Goal: Task Accomplishment & Management: Manage account settings

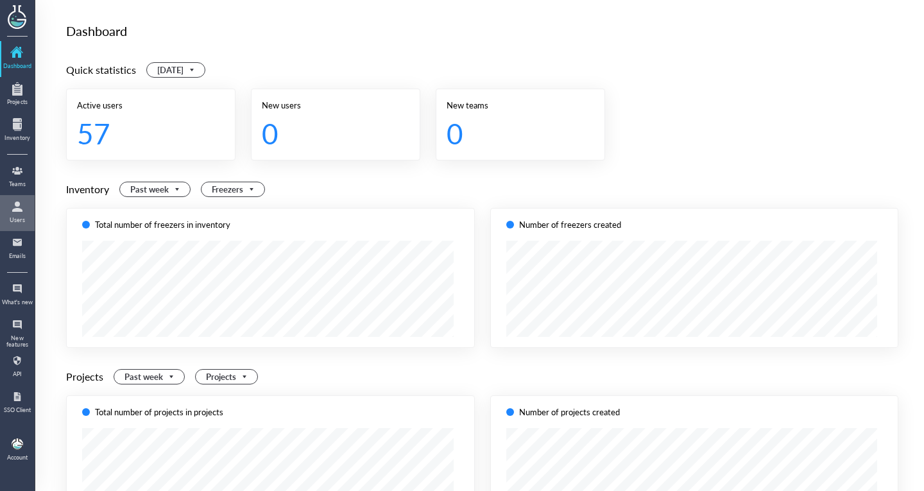
click at [20, 202] on div at bounding box center [17, 206] width 21 height 21
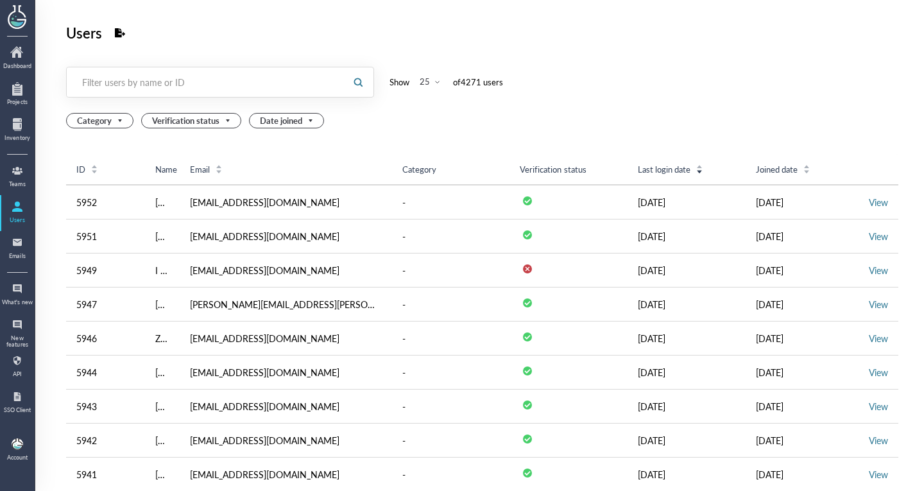
click at [144, 96] on div at bounding box center [205, 82] width 276 height 30
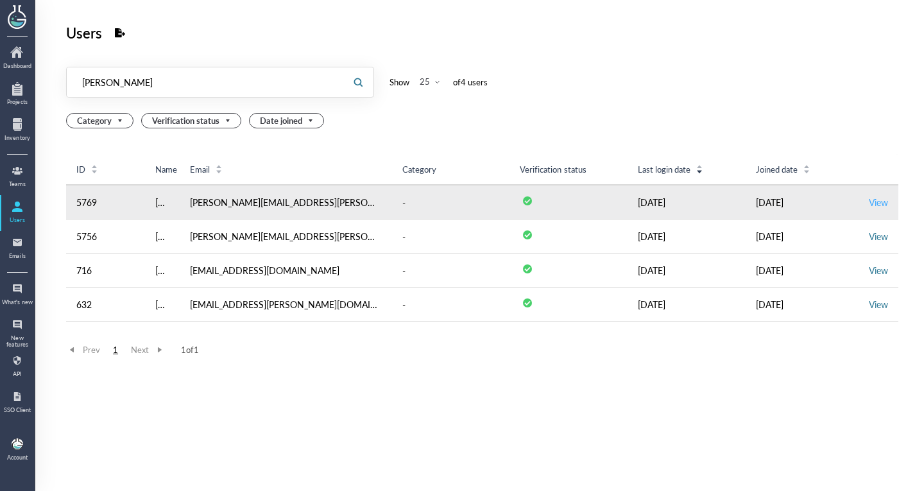
type input "manuel"
click at [869, 198] on link "View" at bounding box center [878, 202] width 19 height 13
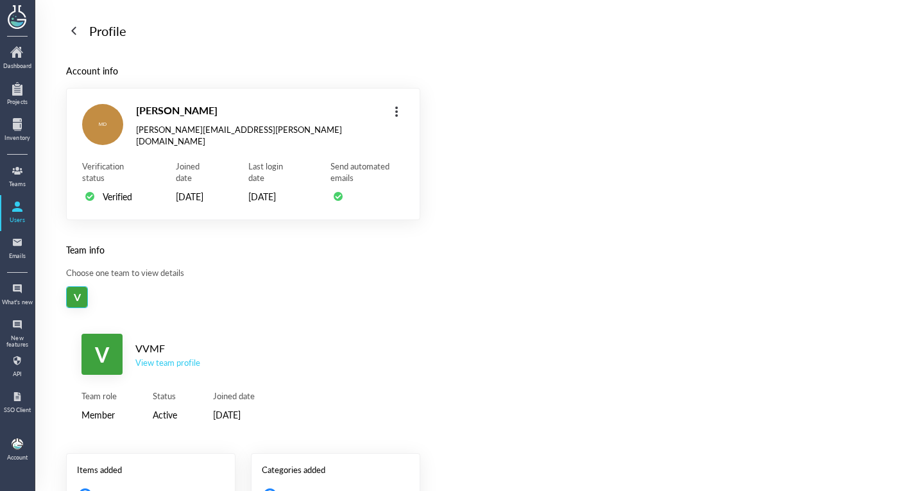
click at [178, 375] on div "V VVMF View team profile" at bounding box center [242, 354] width 323 height 41
click at [184, 368] on div "View team profile" at bounding box center [167, 363] width 65 height 12
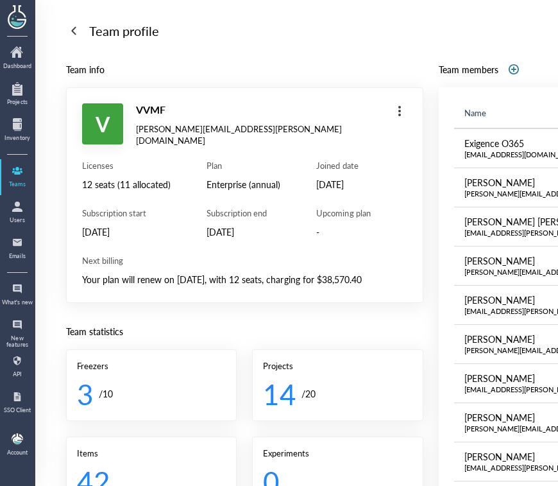
click at [102, 264] on div "Licenses 12 seats (11 allocated) Subscription start May 12, 2025 Plan Enterpris…" at bounding box center [244, 223] width 325 height 127
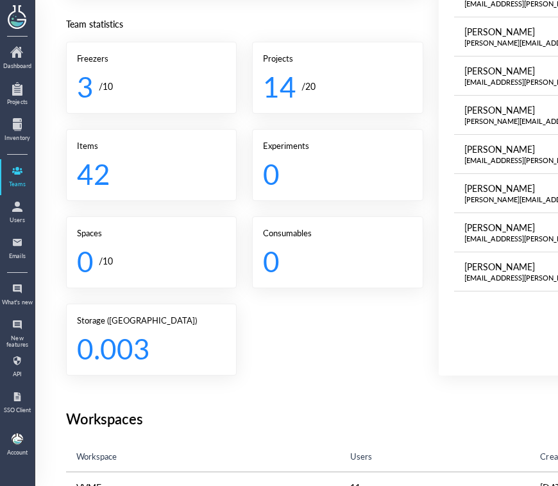
scroll to position [353, 0]
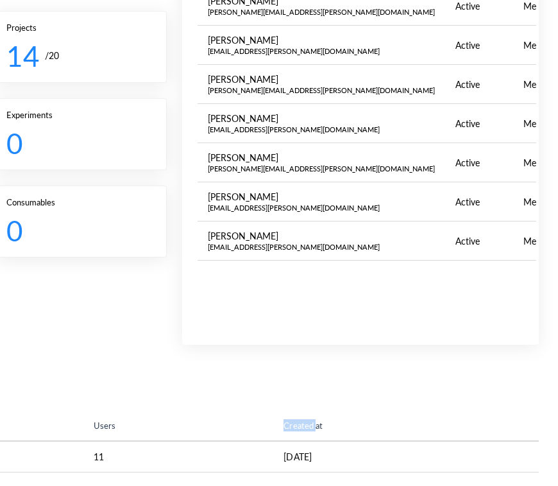
scroll to position [0, 262]
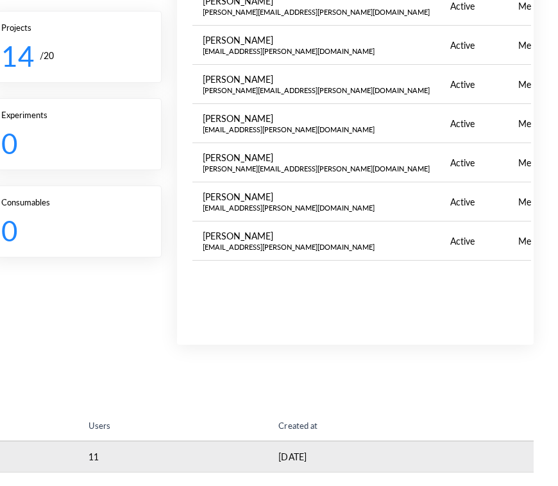
click at [444, 459] on td "[DATE]" at bounding box center [401, 456] width 266 height 31
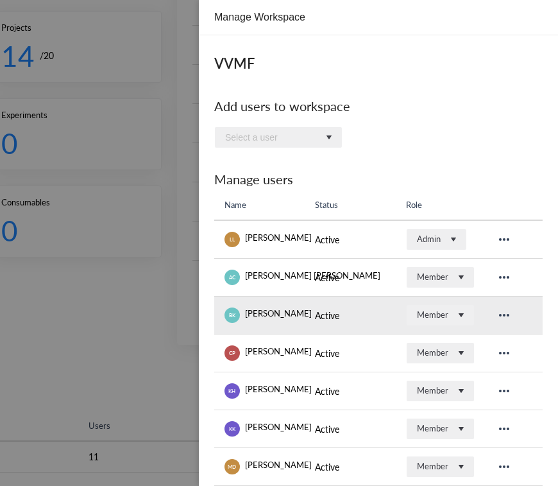
scroll to position [167, 0]
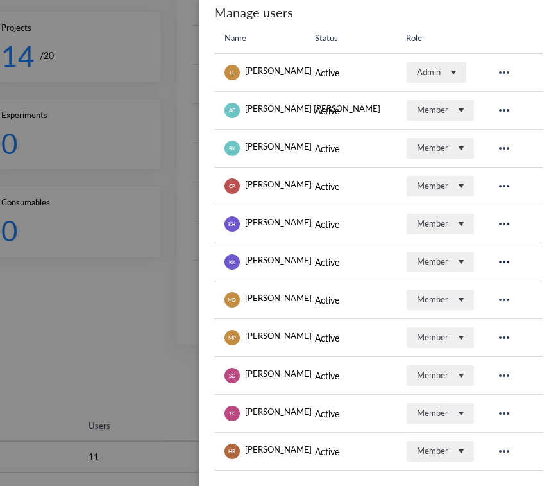
click at [153, 370] on div at bounding box center [279, 243] width 558 height 486
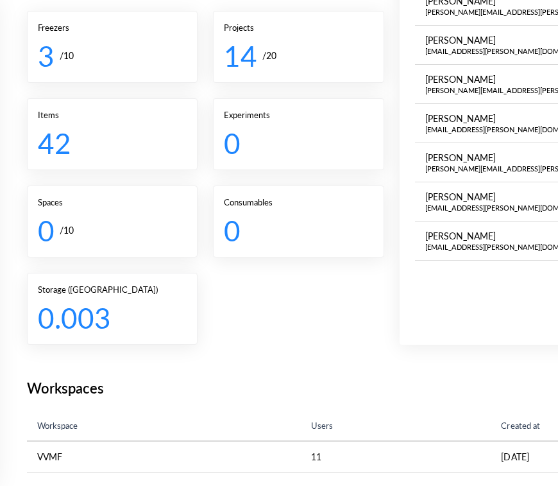
scroll to position [0, 34]
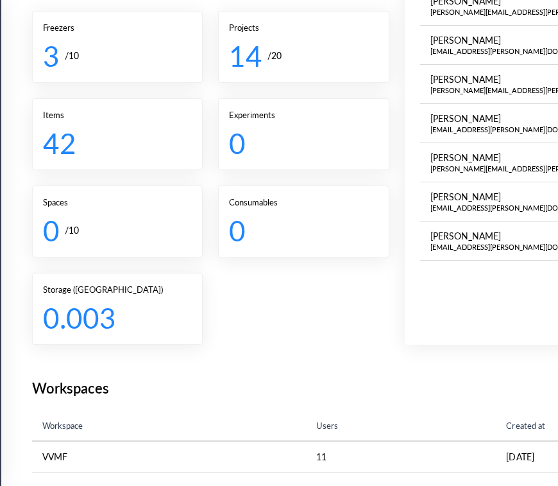
click at [117, 417] on th "Workspace" at bounding box center [169, 425] width 274 height 31
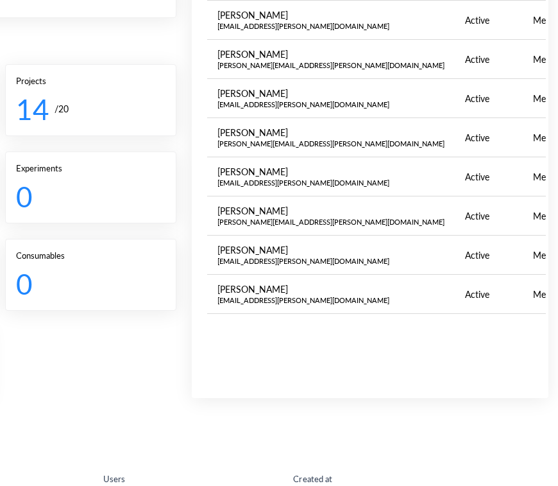
scroll to position [0, 263]
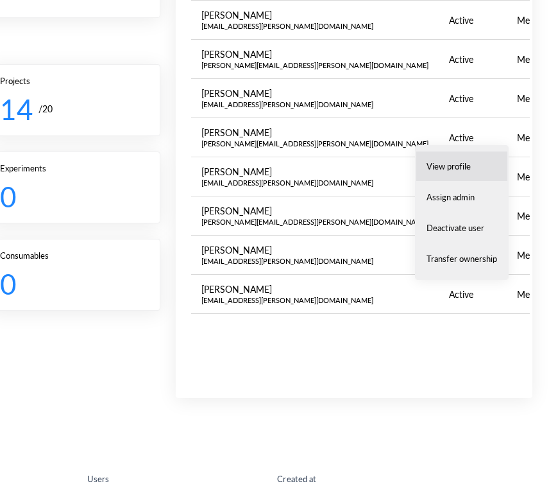
click at [473, 158] on li "View profile" at bounding box center [462, 166] width 92 height 31
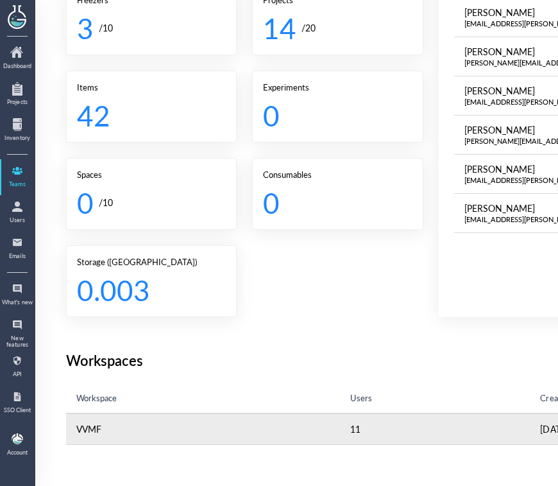
click at [211, 434] on td "VVMF" at bounding box center [203, 428] width 274 height 31
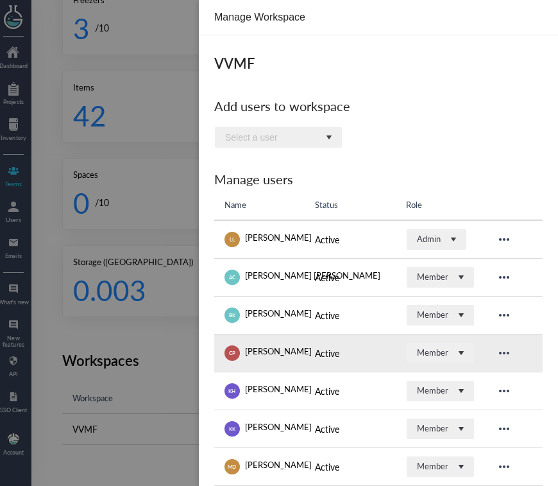
scroll to position [0, 5]
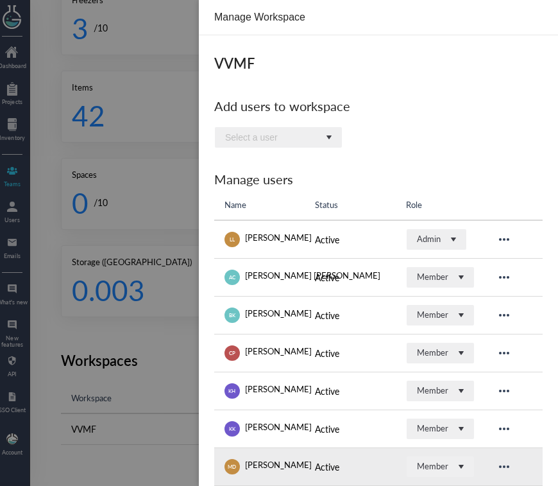
click at [289, 477] on td "MD Manuel Del" at bounding box center [259, 467] width 90 height 38
click at [509, 469] on td at bounding box center [514, 467] width 56 height 38
click at [504, 468] on icon at bounding box center [504, 466] width 15 height 15
click at [497, 472] on icon at bounding box center [504, 466] width 15 height 15
click at [448, 469] on div "Member" at bounding box center [435, 466] width 37 height 13
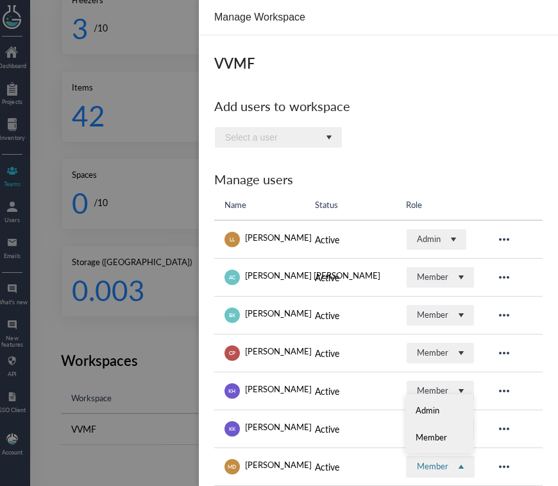
click at [183, 467] on div at bounding box center [279, 243] width 558 height 486
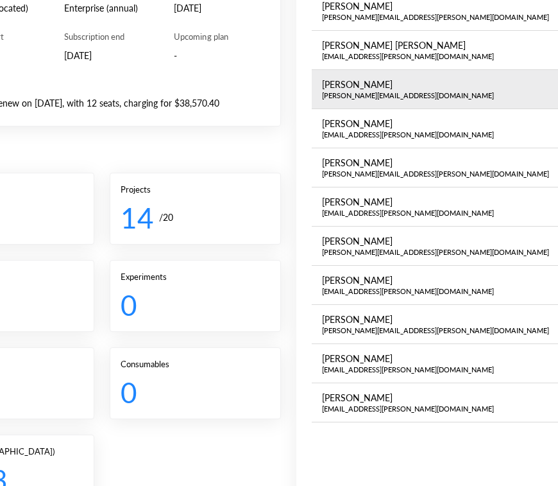
scroll to position [169, 0]
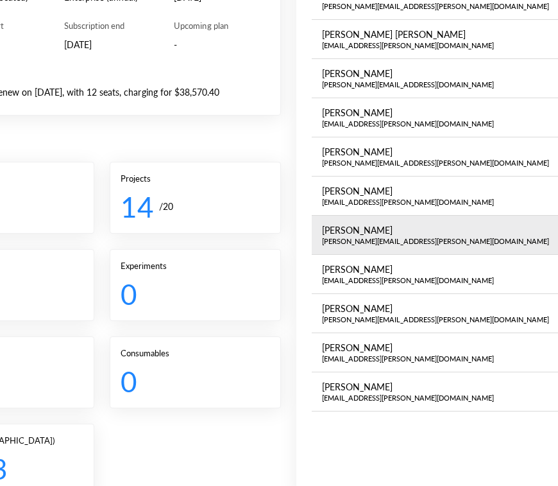
click at [379, 242] on div "[PERSON_NAME][EMAIL_ADDRESS][PERSON_NAME][DOMAIN_NAME]" at bounding box center [436, 241] width 228 height 10
copy div "[PERSON_NAME][EMAIL_ADDRESS][PERSON_NAME][DOMAIN_NAME]"
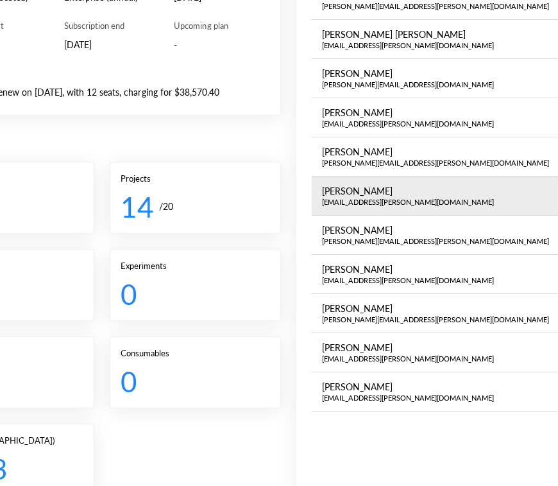
click at [373, 197] on div "[EMAIL_ADDRESS][PERSON_NAME][DOMAIN_NAME]" at bounding box center [436, 202] width 228 height 10
copy div "[EMAIL_ADDRESS][PERSON_NAME][DOMAIN_NAME]"
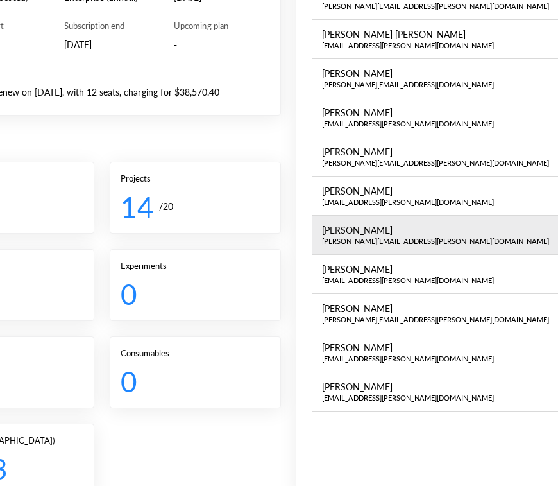
click at [373, 237] on div "[PERSON_NAME][EMAIL_ADDRESS][PERSON_NAME][DOMAIN_NAME]" at bounding box center [436, 241] width 228 height 10
copy div "[PERSON_NAME][EMAIL_ADDRESS][PERSON_NAME][DOMAIN_NAME]"
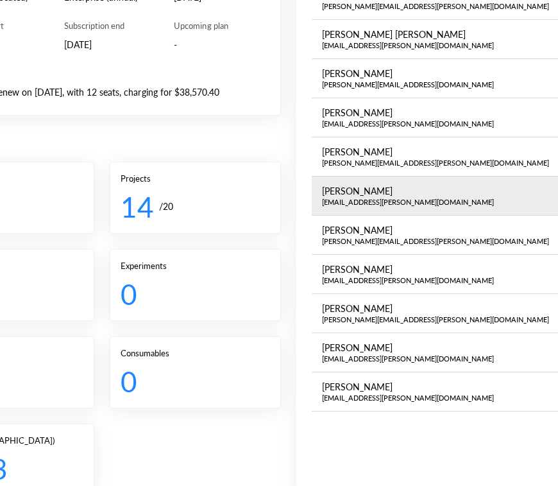
click at [396, 205] on td "Kunal Kalra kunal.kalra@vvmf.com.au" at bounding box center [436, 195] width 248 height 39
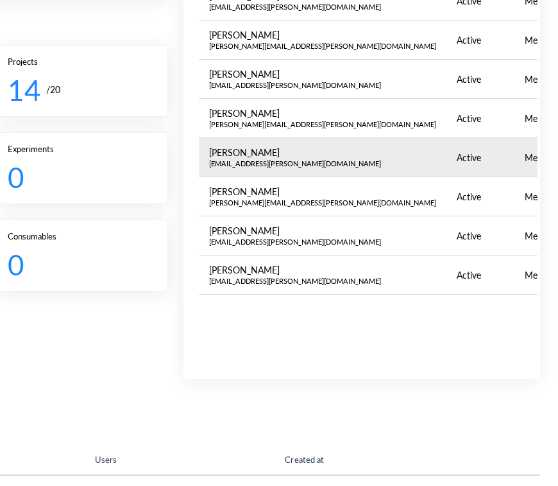
scroll to position [286, 0]
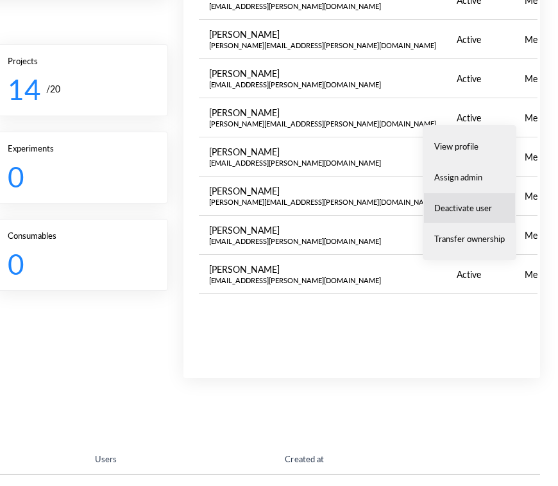
click at [477, 219] on li "Deactivate user" at bounding box center [469, 207] width 92 height 31
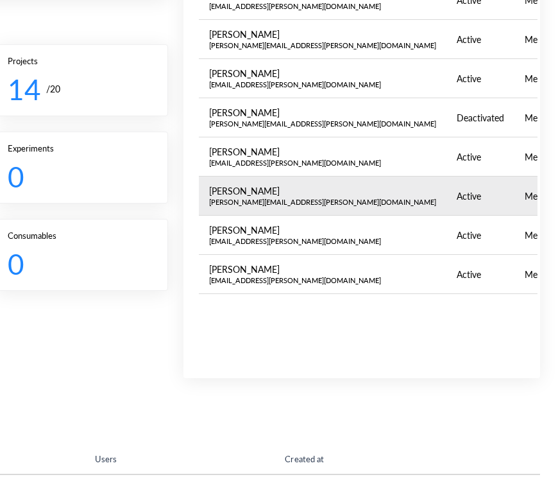
scroll to position [353, 0]
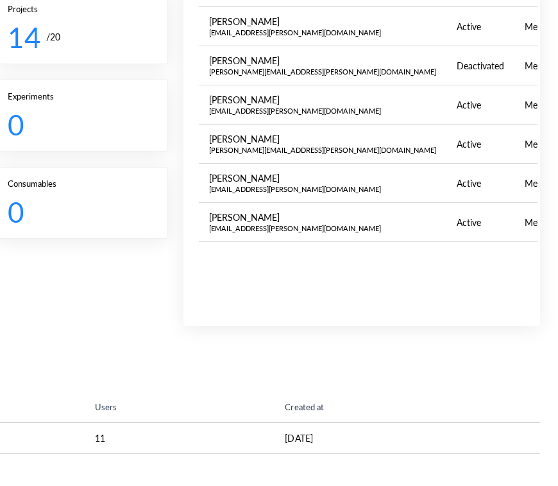
click at [100, 387] on div "Team profile Team info V VVMF leszek.lisowski@vvmf.com.au Licenses 12 seats (11…" at bounding box center [175, 59] width 729 height 790
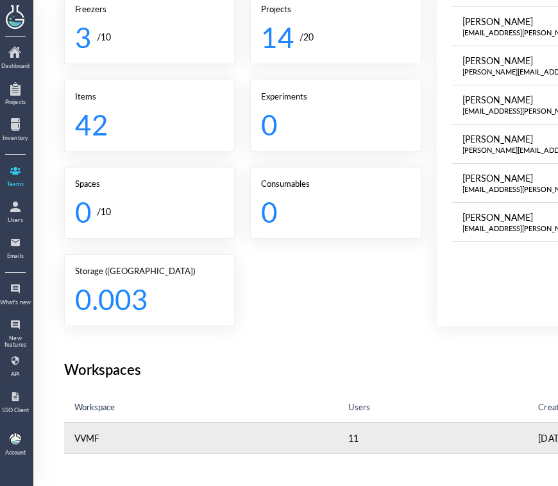
scroll to position [0, 0]
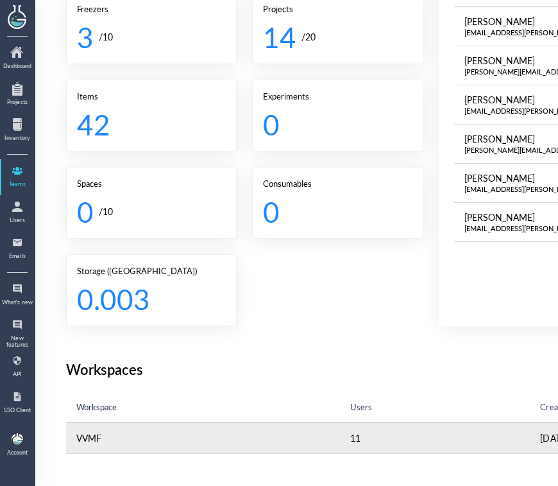
click at [202, 423] on td "VVMF" at bounding box center [203, 437] width 274 height 31
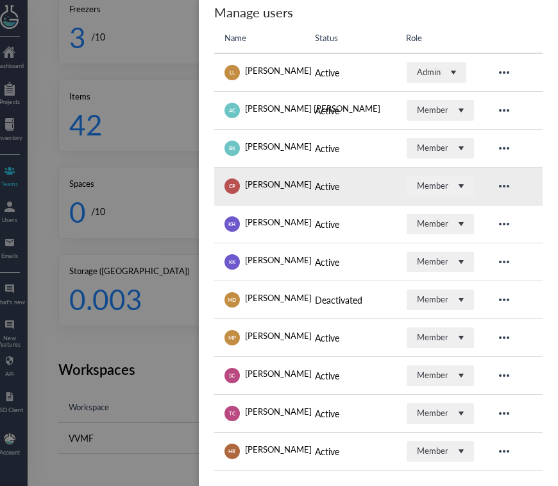
scroll to position [0, 8]
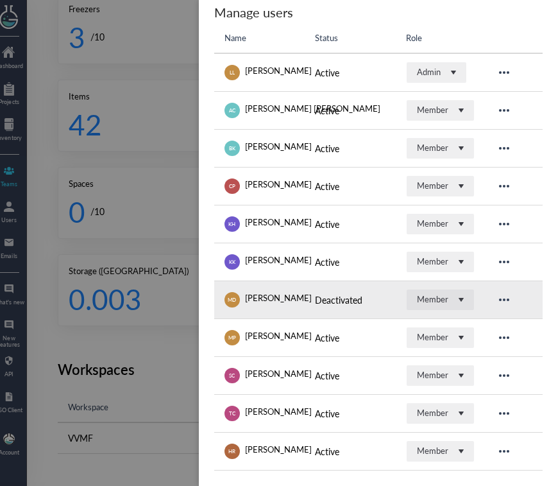
click at [450, 295] on div "Member" at bounding box center [440, 299] width 67 height 21
click at [497, 305] on icon at bounding box center [504, 299] width 15 height 15
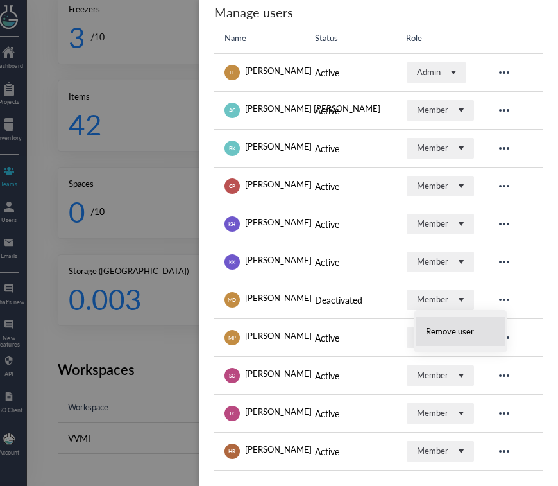
click at [479, 330] on li "Remove user" at bounding box center [460, 331] width 91 height 31
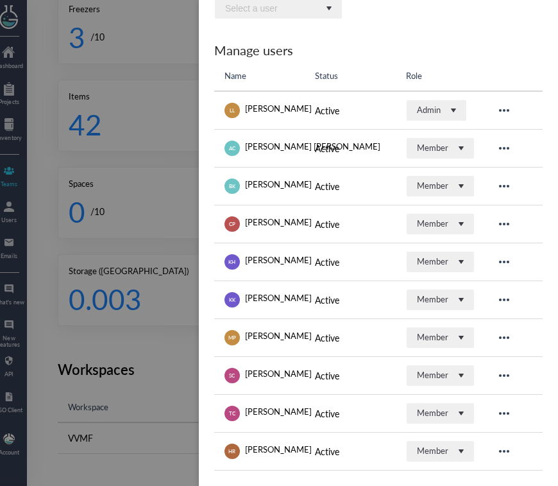
click at [139, 374] on div at bounding box center [279, 243] width 558 height 486
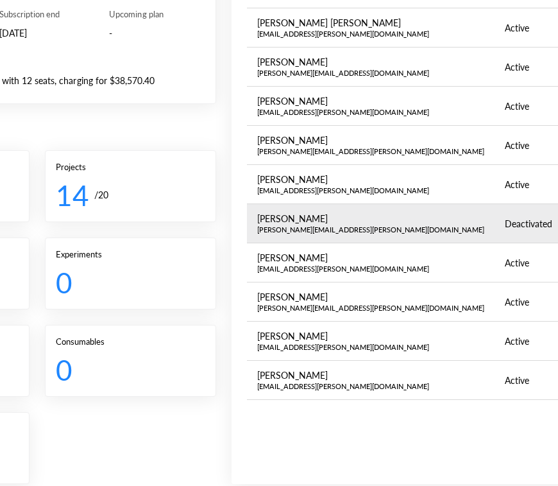
scroll to position [0, 0]
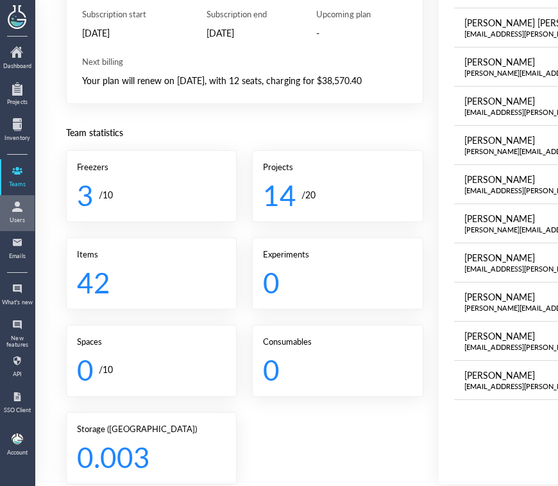
click at [6, 217] on div "Users" at bounding box center [17, 220] width 32 height 6
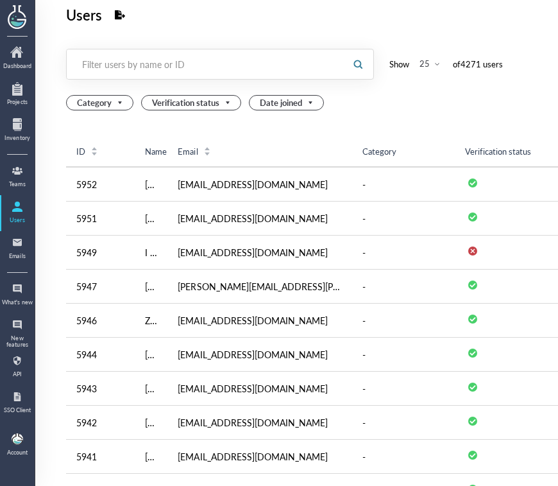
click at [232, 76] on div at bounding box center [205, 64] width 276 height 30
paste input "[PERSON_NAME][EMAIL_ADDRESS][PERSON_NAME][DOMAIN_NAME]"
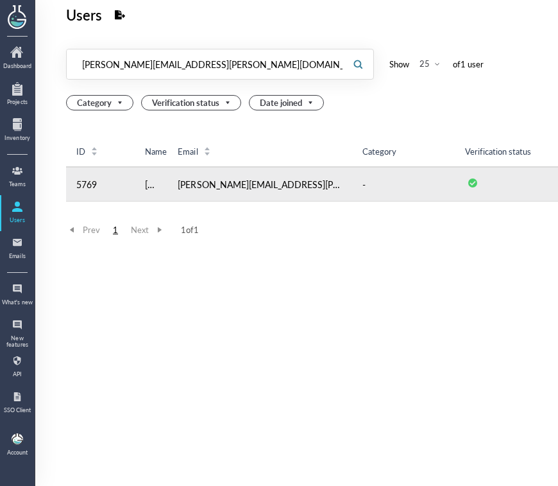
scroll to position [0, 263]
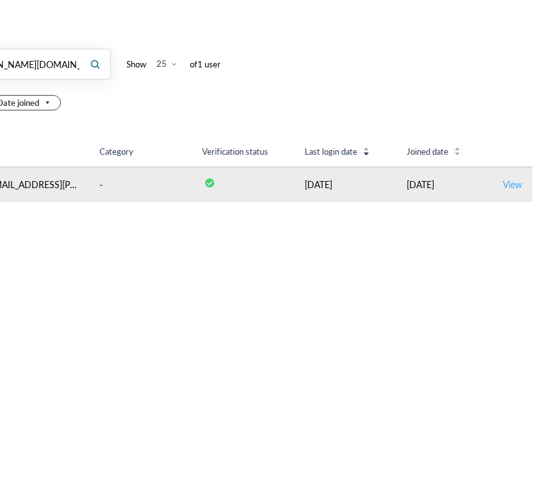
type input "[PERSON_NAME][EMAIL_ADDRESS][PERSON_NAME][DOMAIN_NAME]"
click at [503, 183] on link "View" at bounding box center [512, 184] width 19 height 13
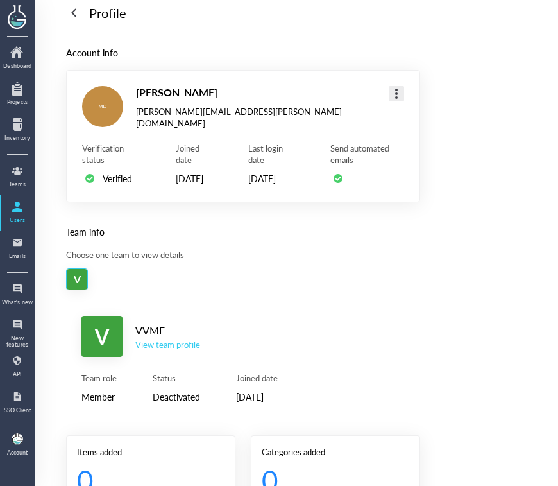
click at [402, 92] on div at bounding box center [396, 93] width 21 height 21
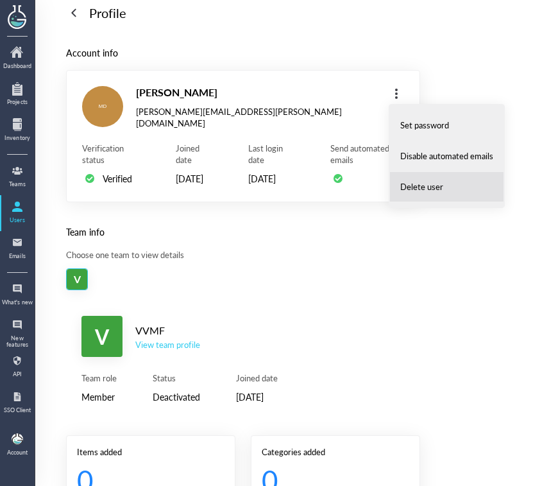
click at [414, 180] on li "Delete user" at bounding box center [446, 186] width 115 height 31
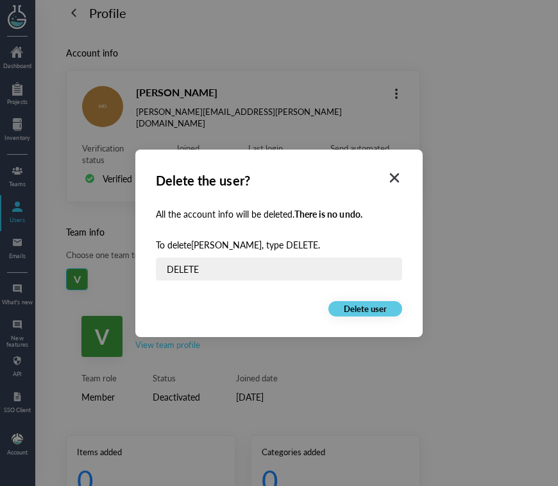
type input "DELETE"
click at [364, 305] on span "Delete user" at bounding box center [365, 309] width 43 height 12
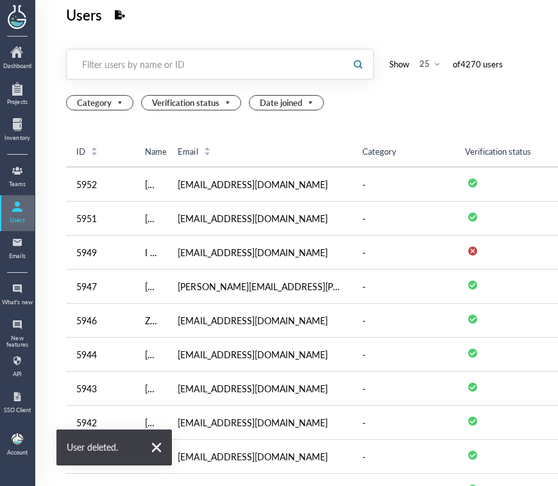
click at [17, 205] on div at bounding box center [17, 206] width 21 height 21
click at [122, 58] on div "Filter users by name or ID" at bounding box center [205, 64] width 247 height 13
type input "vvmf"
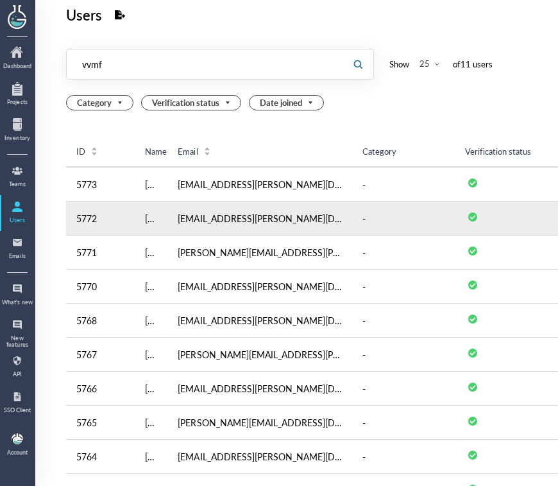
scroll to position [0, 263]
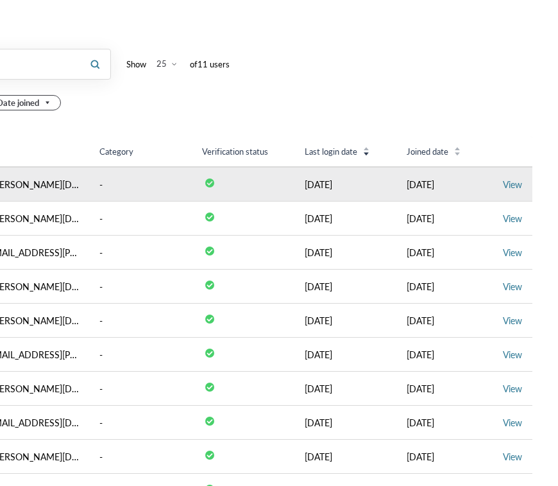
click at [519, 182] on td "View" at bounding box center [513, 184] width 40 height 35
click at [503, 185] on link "View" at bounding box center [512, 184] width 19 height 13
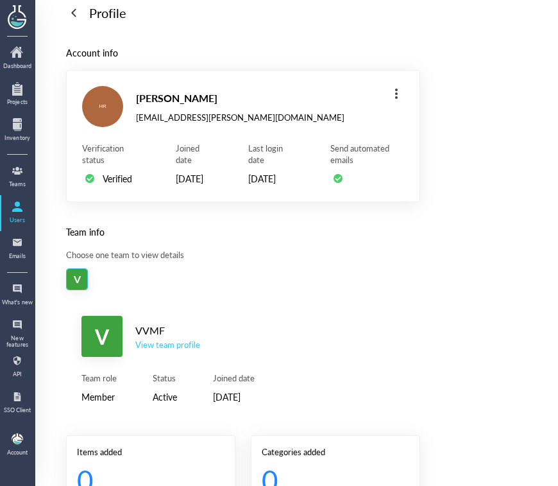
click at [180, 350] on div "View team profile" at bounding box center [167, 345] width 65 height 12
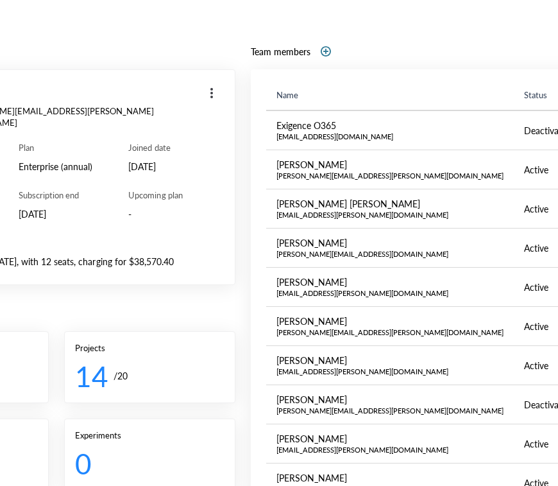
scroll to position [0, 263]
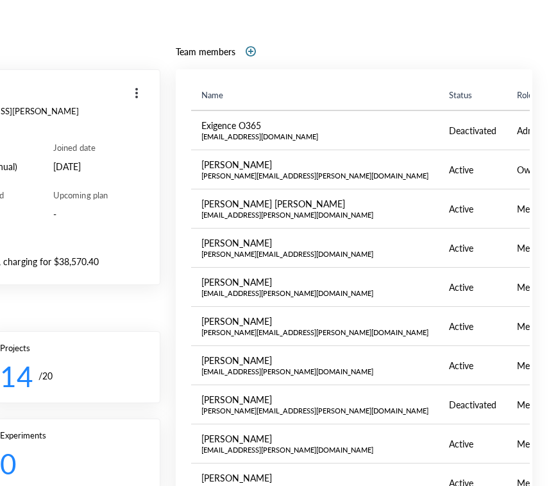
click at [248, 49] on div at bounding box center [251, 51] width 21 height 21
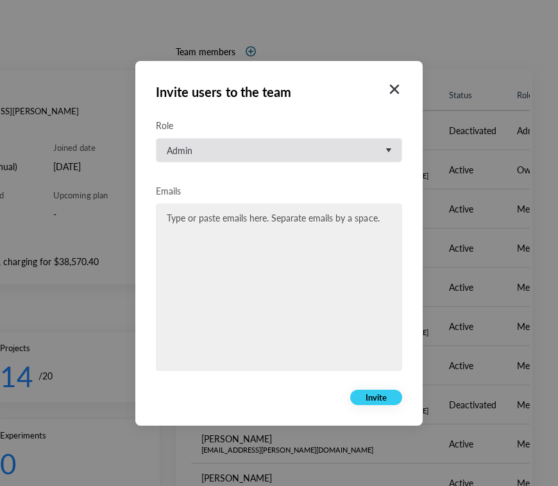
click at [252, 157] on div "Admin" at bounding box center [274, 149] width 214 height 15
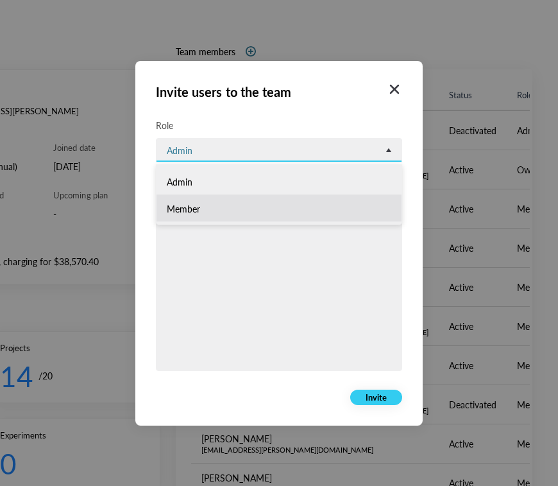
click at [243, 219] on li "Member" at bounding box center [279, 207] width 245 height 27
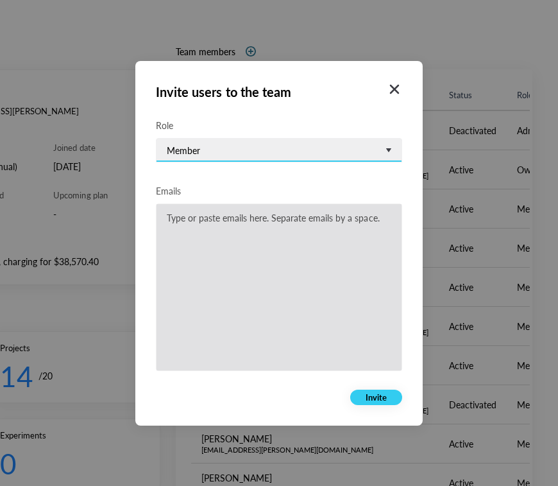
click at [234, 223] on span "Type or paste emails here. Separate emails by a space." at bounding box center [279, 217] width 225 height 15
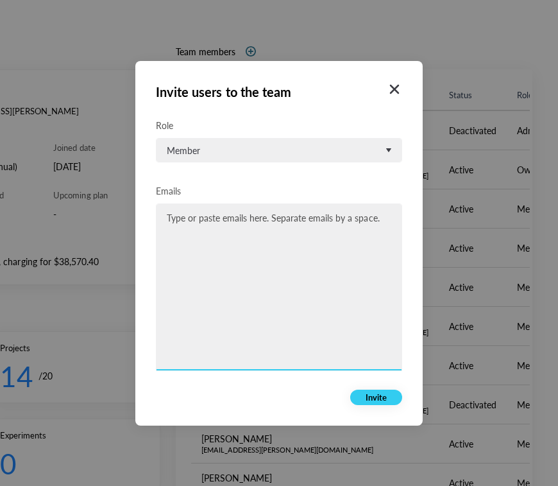
paste input "[PERSON_NAME][EMAIL_ADDRESS][PERSON_NAME][DOMAIN_NAME]"
type input "[PERSON_NAME][EMAIL_ADDRESS][PERSON_NAME][DOMAIN_NAME]"
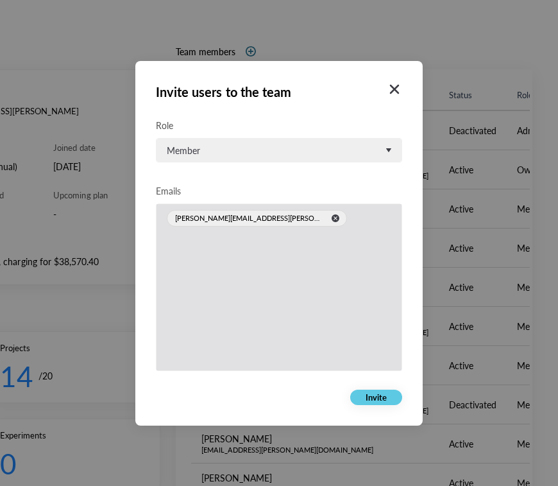
click at [373, 399] on span "Invite" at bounding box center [376, 397] width 21 height 12
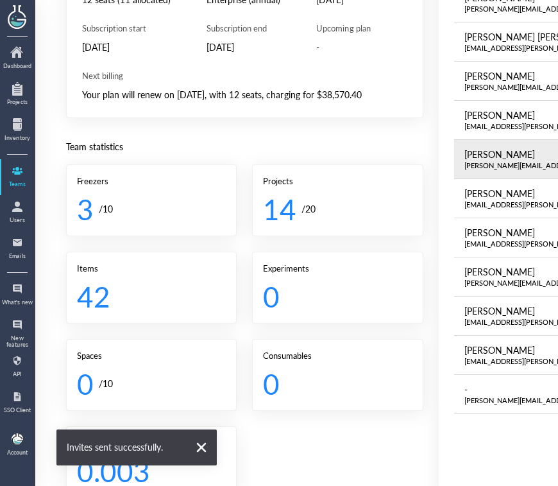
scroll to position [353, 0]
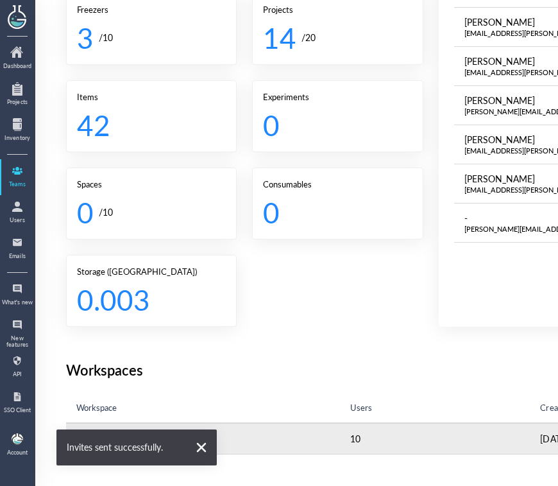
click at [351, 428] on td "10" at bounding box center [435, 438] width 191 height 31
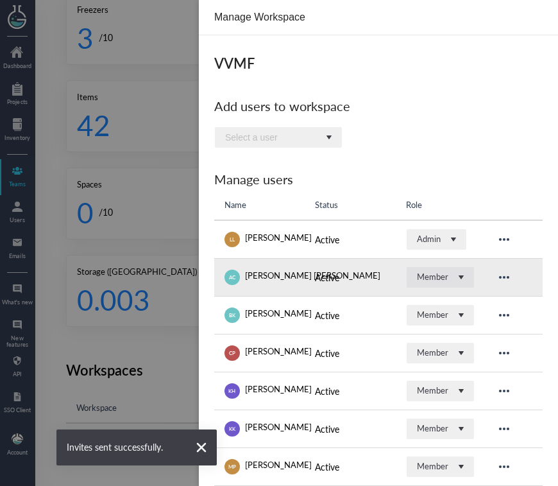
scroll to position [129, 0]
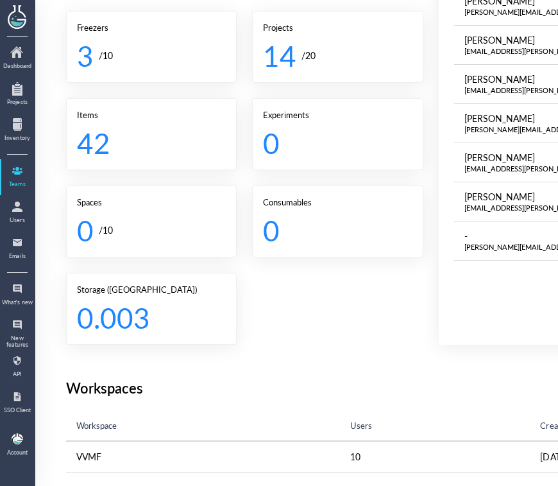
scroll to position [28, 0]
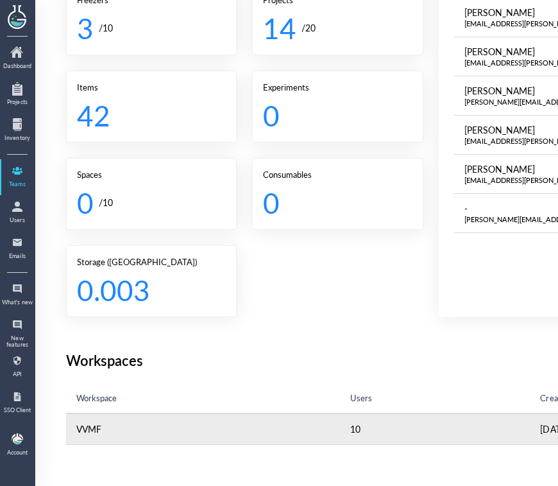
click at [266, 425] on td "VVMF" at bounding box center [203, 428] width 274 height 31
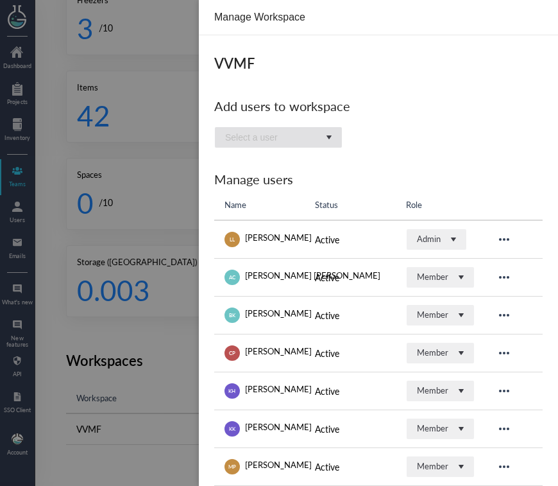
click at [284, 132] on div "Select a user" at bounding box center [270, 137] width 90 height 13
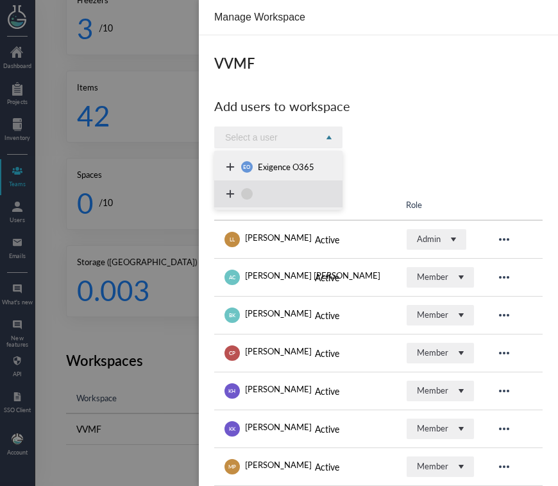
click at [287, 187] on li at bounding box center [278, 193] width 128 height 27
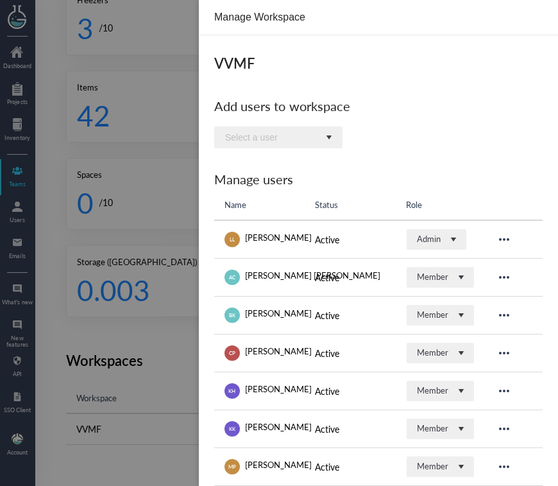
scroll to position [167, 0]
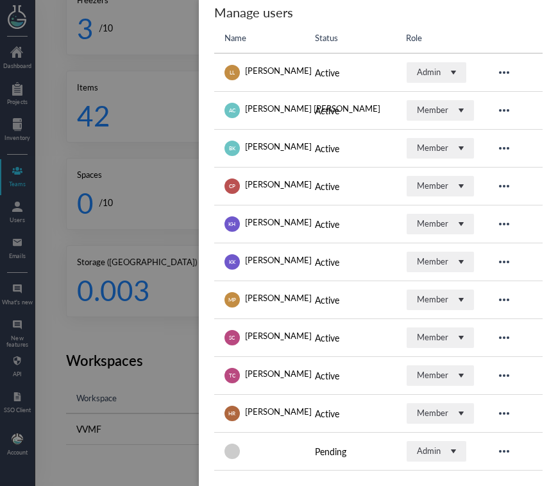
click at [164, 354] on div at bounding box center [279, 243] width 558 height 486
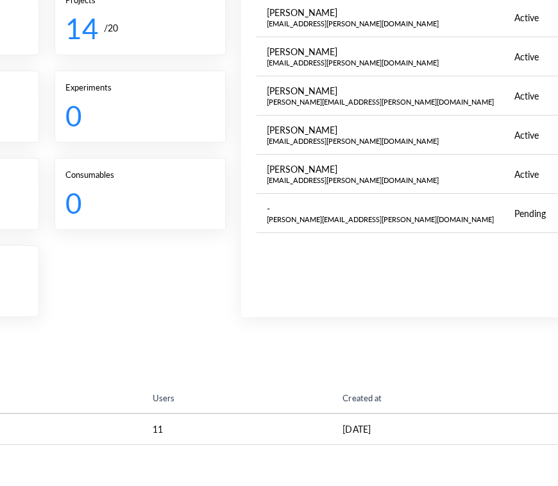
scroll to position [0, 263]
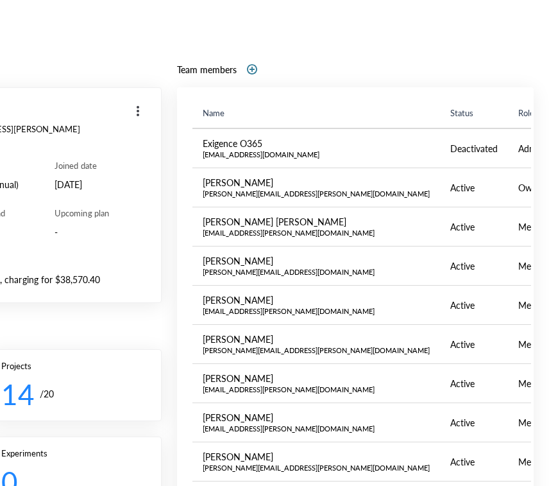
scroll to position [353, 0]
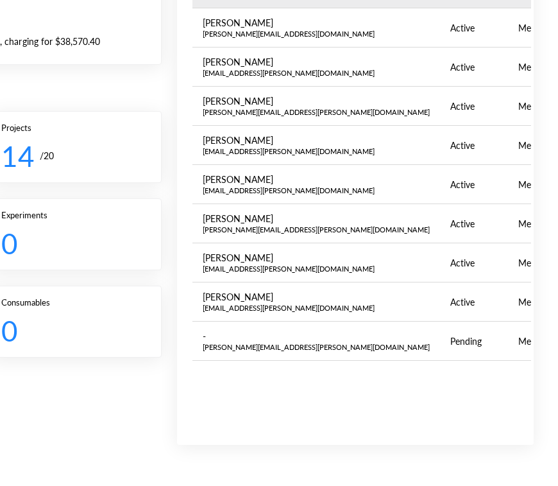
scroll to position [289, 0]
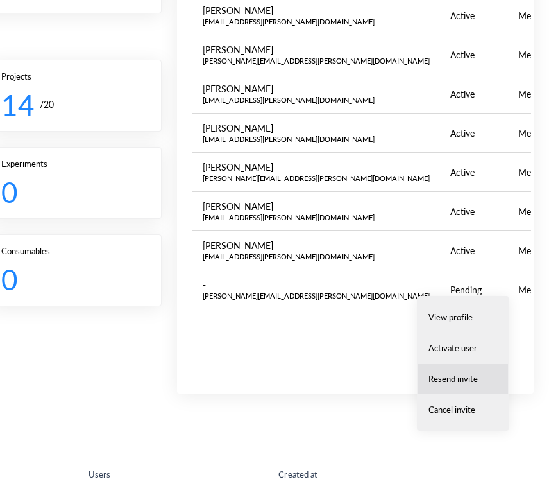
click at [459, 380] on span "Resend invite" at bounding box center [453, 379] width 49 height 12
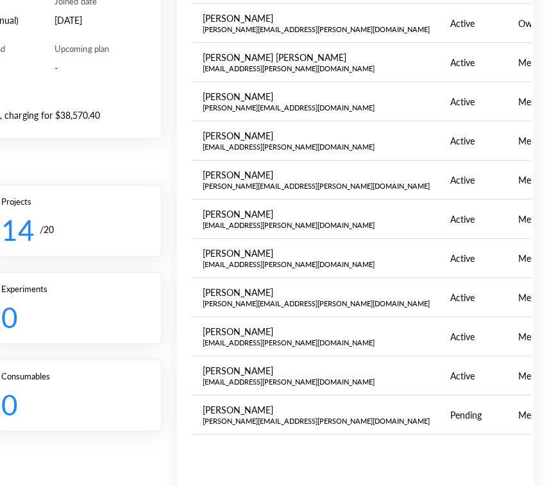
scroll to position [353, 0]
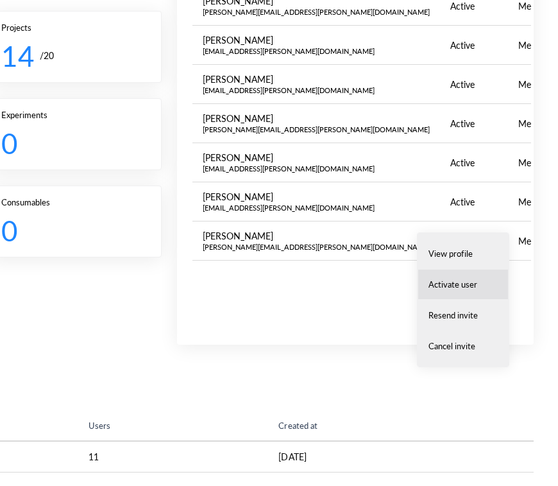
click at [473, 285] on span "Activate user" at bounding box center [453, 284] width 49 height 12
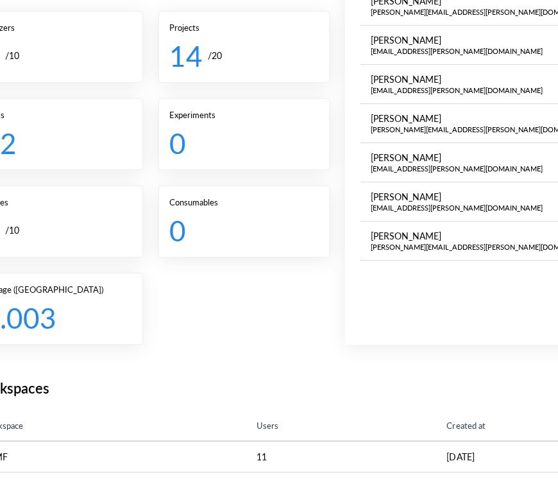
scroll to position [0, 0]
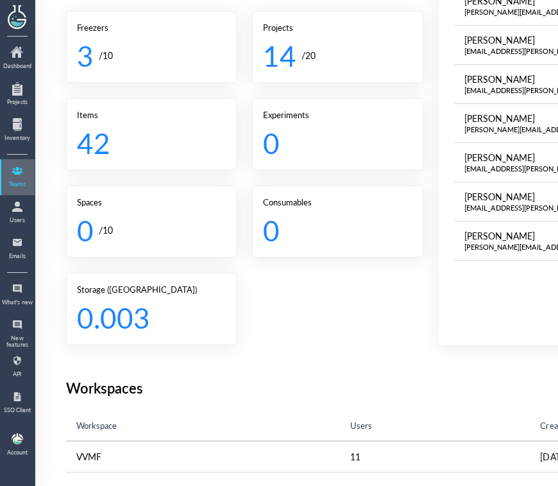
click at [16, 176] on div at bounding box center [17, 170] width 21 height 21
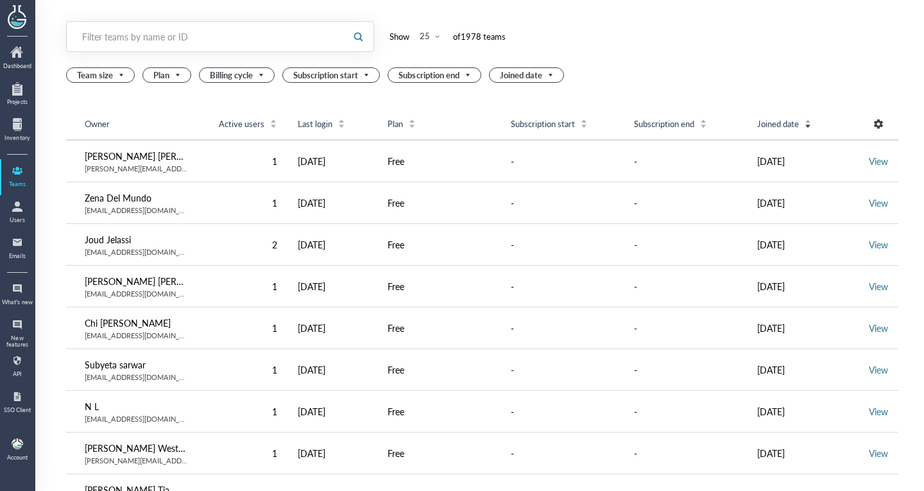
scroll to position [0, 182]
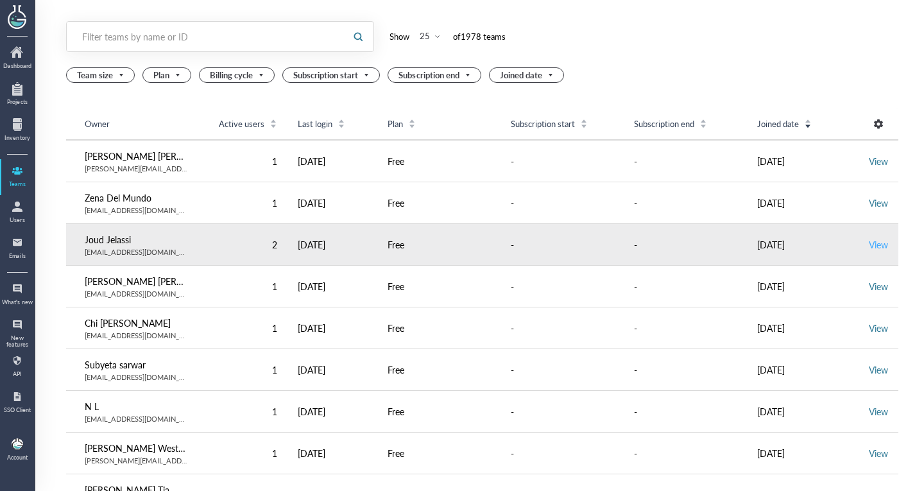
click at [557, 239] on link "View" at bounding box center [878, 244] width 19 height 13
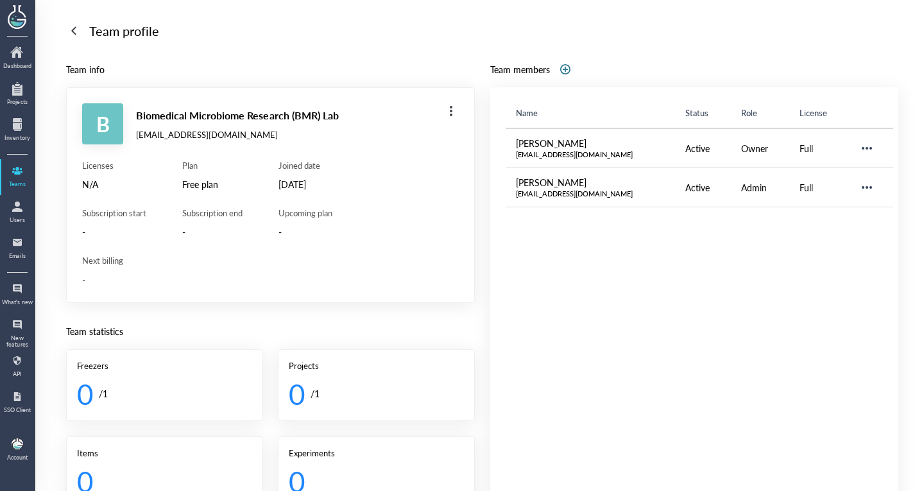
click at [80, 18] on div "Team profile Team info B Biomedical Microbiome Research (BMR) Lab joud.jelassi@…" at bounding box center [479, 256] width 889 height 513
click at [75, 24] on div at bounding box center [74, 31] width 21 height 21
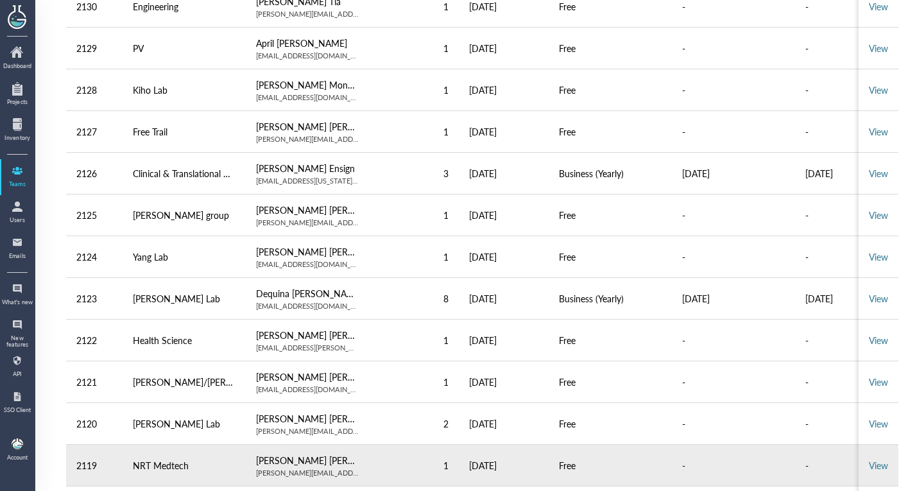
scroll to position [522, 0]
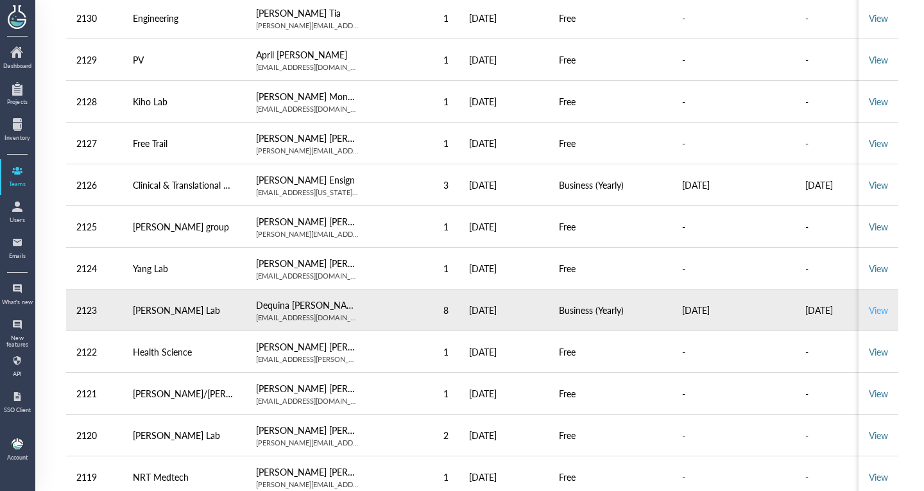
click at [557, 312] on link "View" at bounding box center [878, 309] width 19 height 13
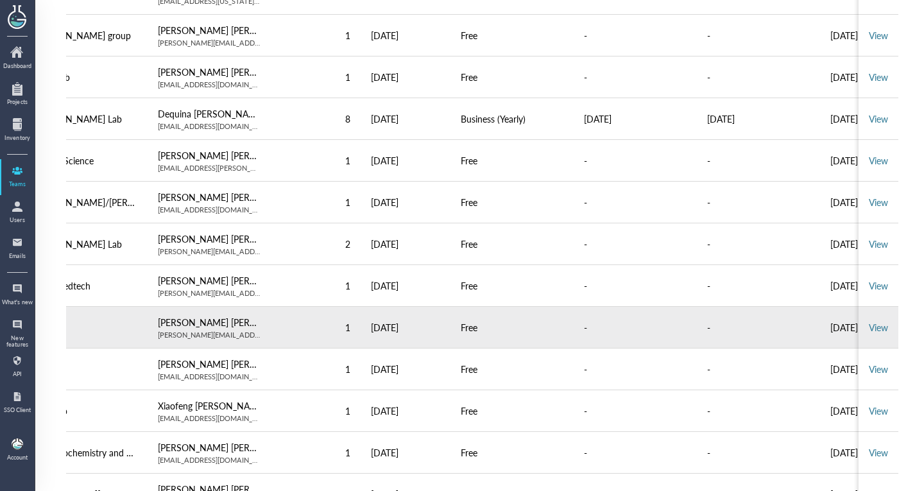
scroll to position [681, 0]
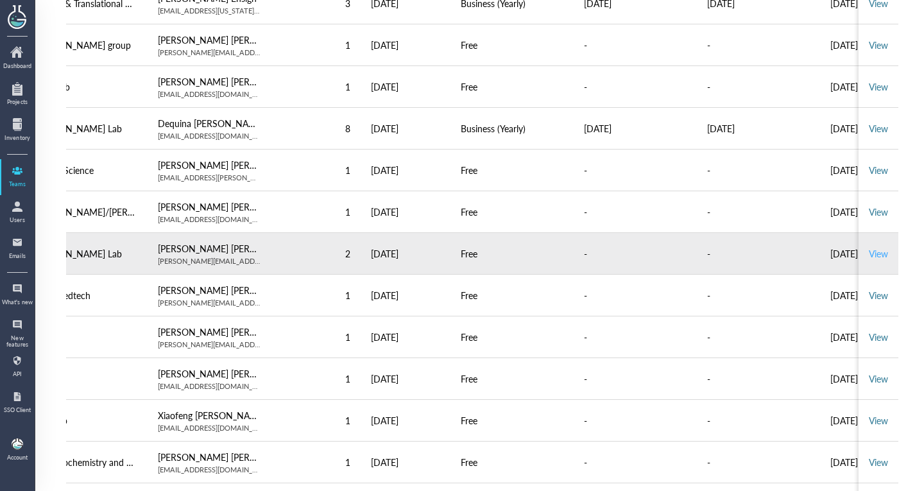
click at [557, 255] on link "View" at bounding box center [878, 253] width 19 height 13
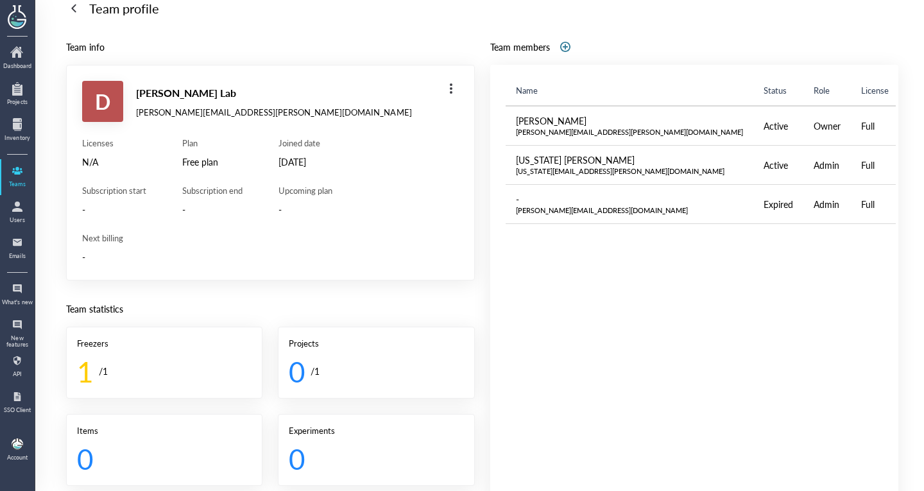
click at [87, 241] on div "Next billing" at bounding box center [270, 238] width 377 height 12
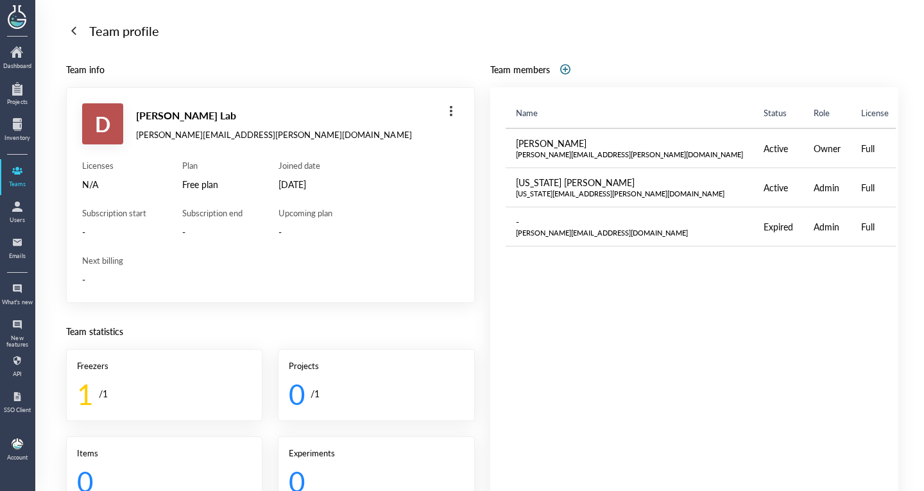
click at [92, 28] on div "Team profile" at bounding box center [124, 31] width 70 height 21
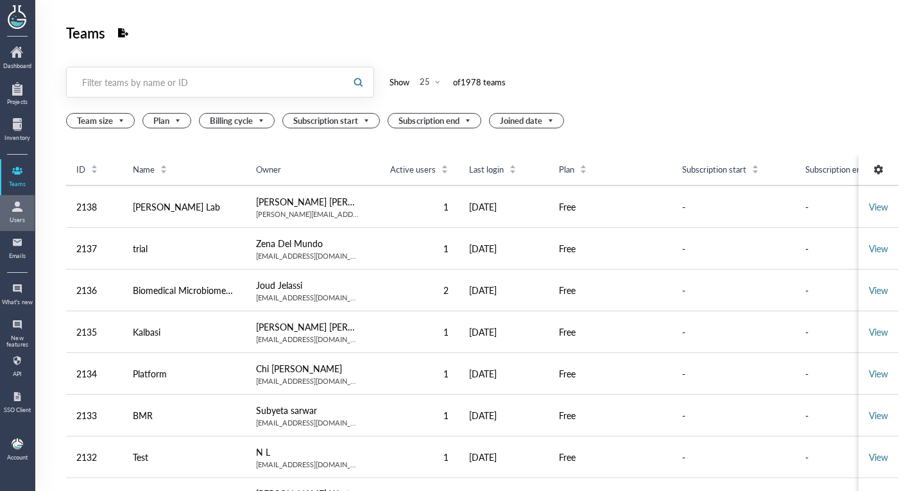
click at [15, 219] on div "Users" at bounding box center [17, 220] width 32 height 6
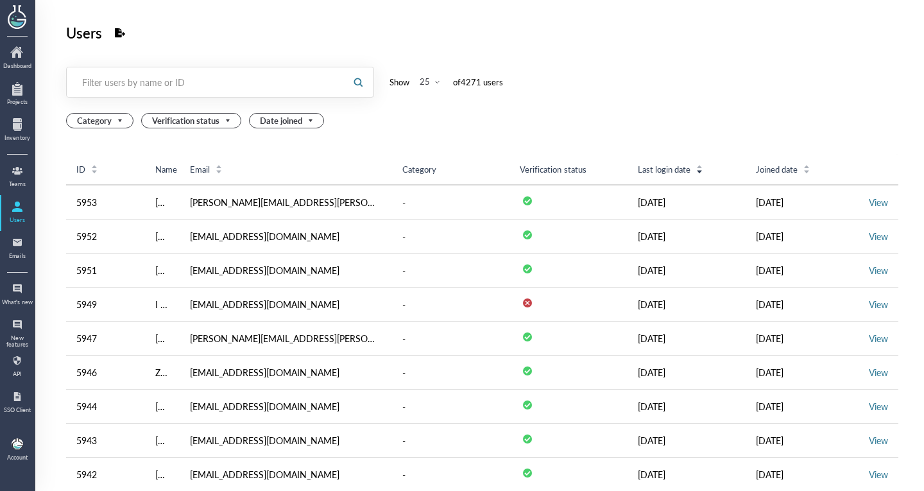
click at [135, 94] on div at bounding box center [205, 82] width 276 height 30
paste input "[PERSON_NAME][EMAIL_ADDRESS][PERSON_NAME][DOMAIN_NAME]"
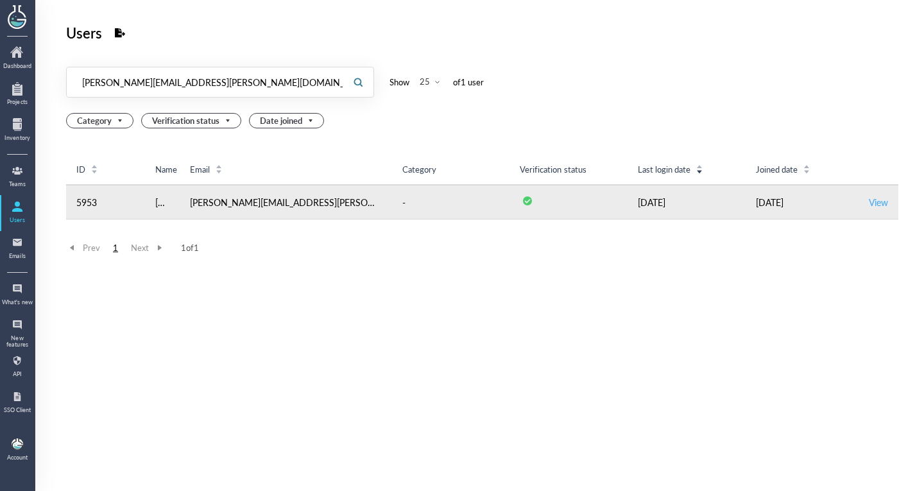
type input "[PERSON_NAME][EMAIL_ADDRESS][PERSON_NAME][DOMAIN_NAME]"
click at [869, 200] on link "View" at bounding box center [878, 202] width 19 height 13
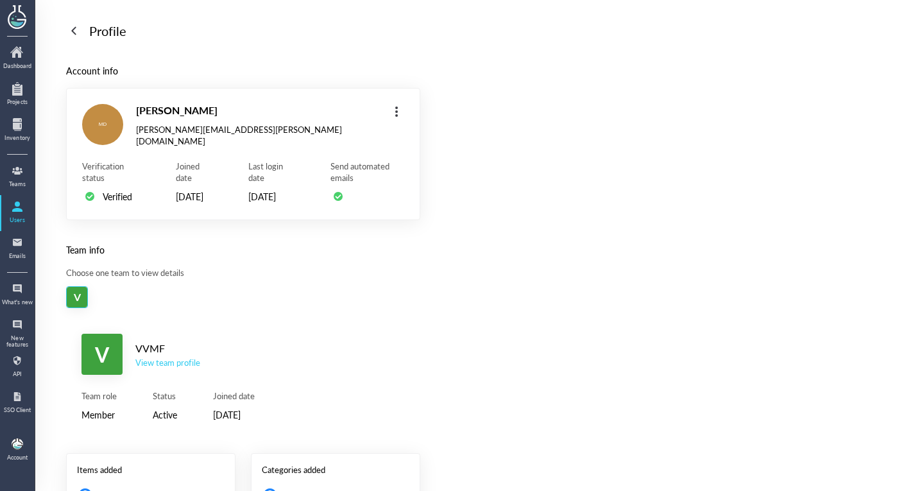
click at [182, 368] on div "View team profile" at bounding box center [167, 363] width 65 height 12
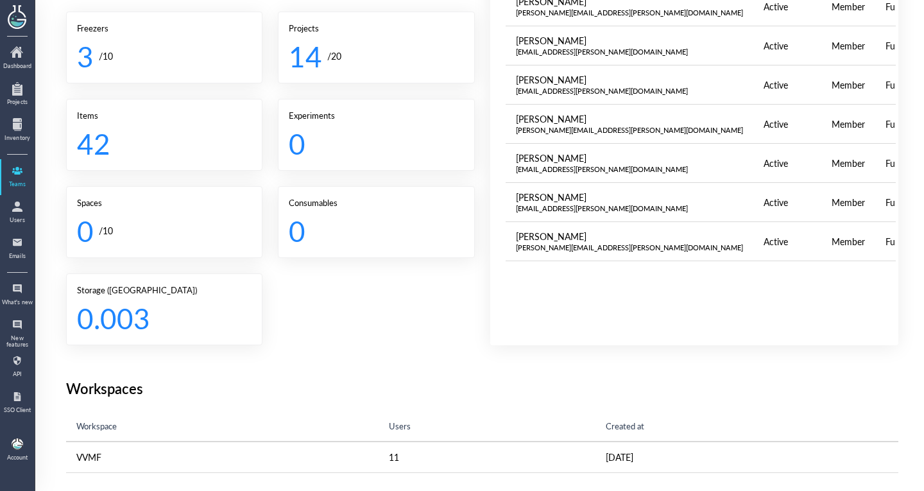
scroll to position [22, 0]
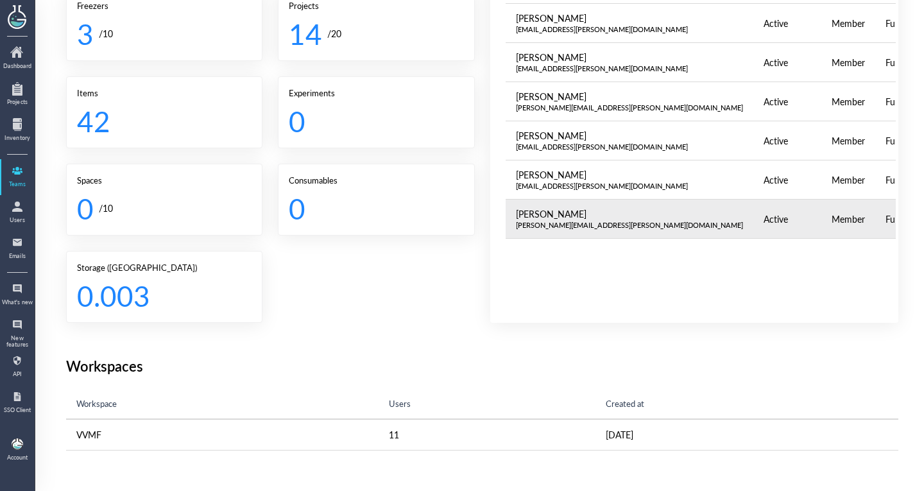
click at [923, 215] on div at bounding box center [941, 219] width 21 height 21
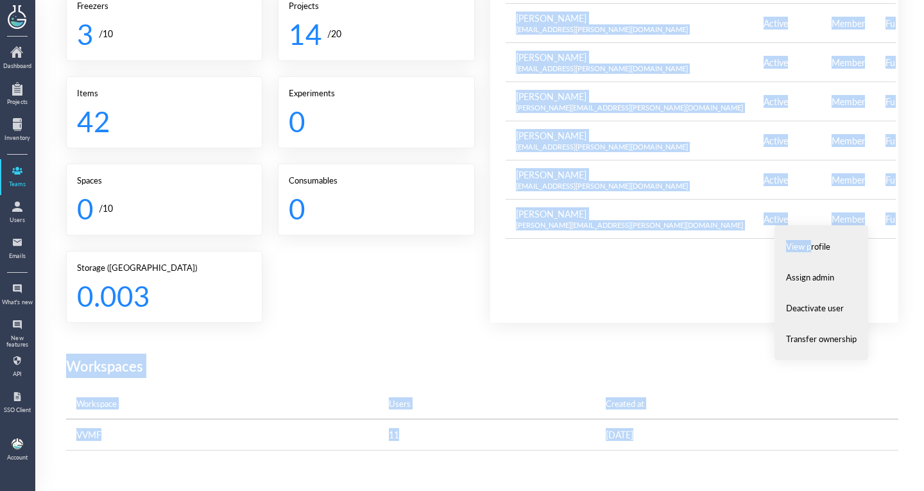
drag, startPoint x: 811, startPoint y: 239, endPoint x: 631, endPoint y: 284, distance: 185.0
click at [631, 284] on body "Dashboard Projects Inventory Teams Users Emails What's new New features API SSO…" at bounding box center [462, 245] width 924 height 491
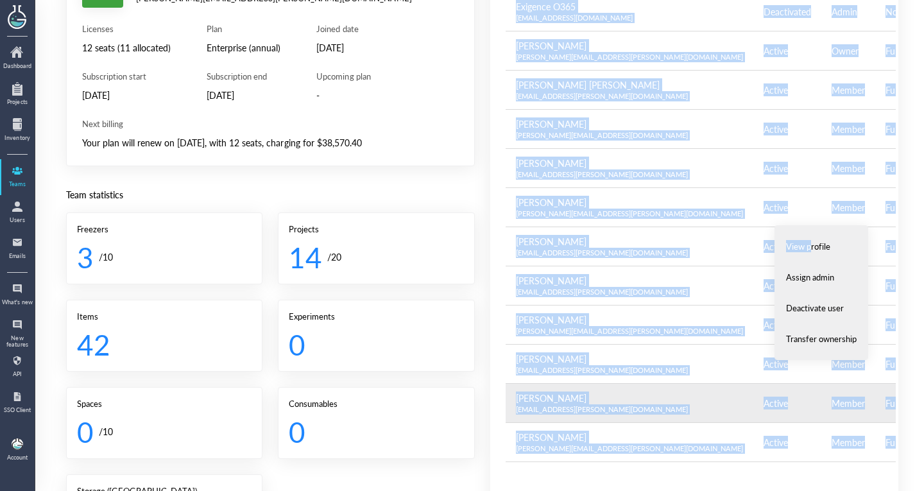
scroll to position [115, 0]
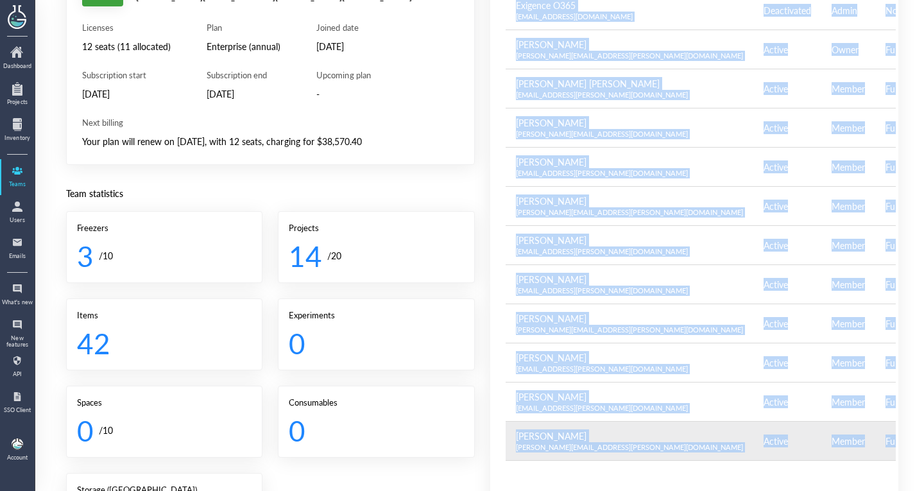
click at [643, 421] on td "Manuel Del manuel.delvalle@vvmf.com.au" at bounding box center [630, 440] width 248 height 39
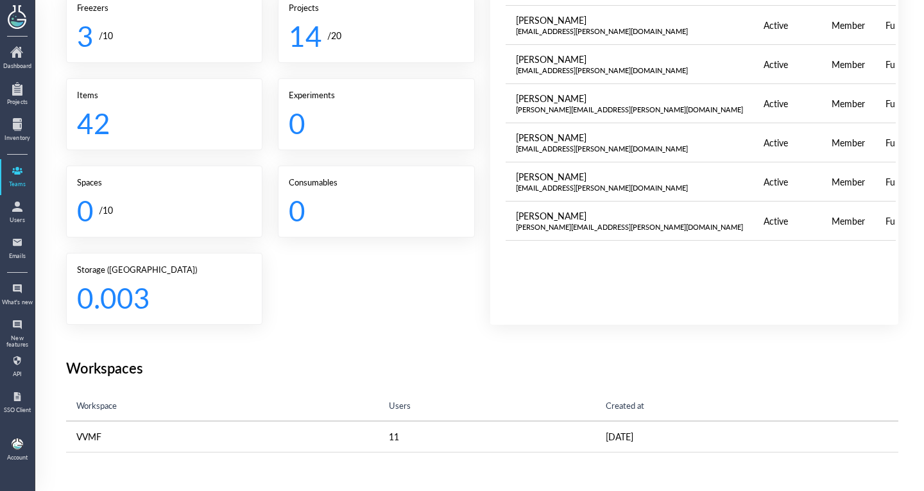
scroll to position [337, 0]
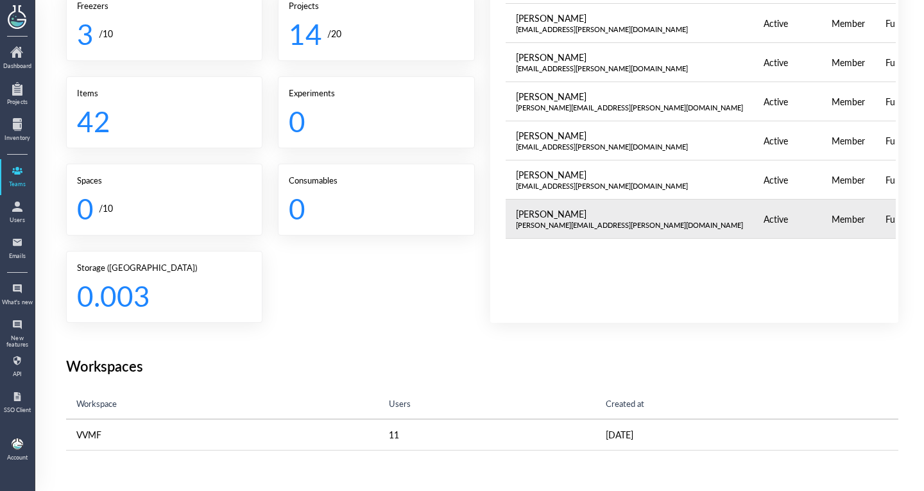
click at [923, 223] on div at bounding box center [941, 219] width 21 height 21
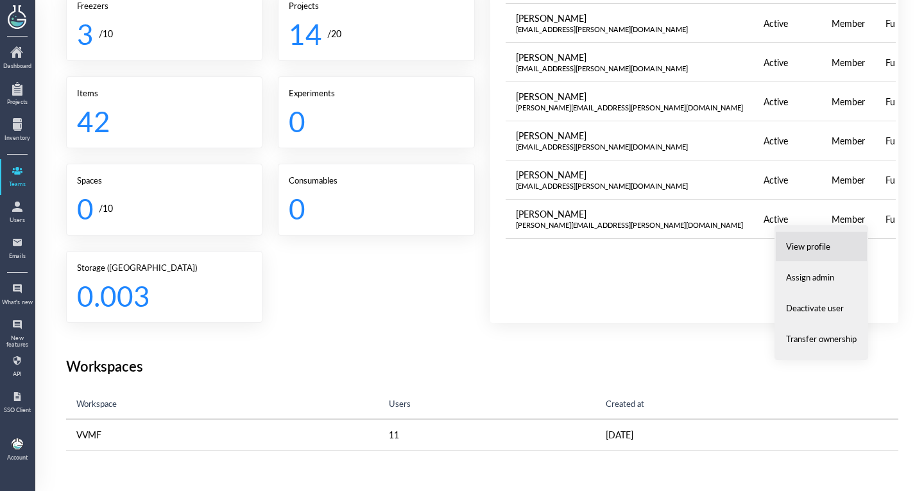
click at [835, 246] on li "View profile" at bounding box center [821, 246] width 92 height 31
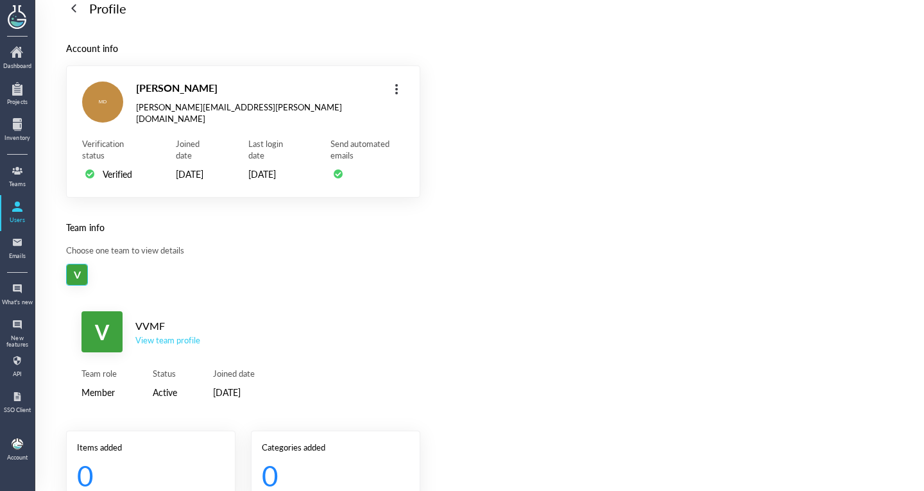
scroll to position [145, 0]
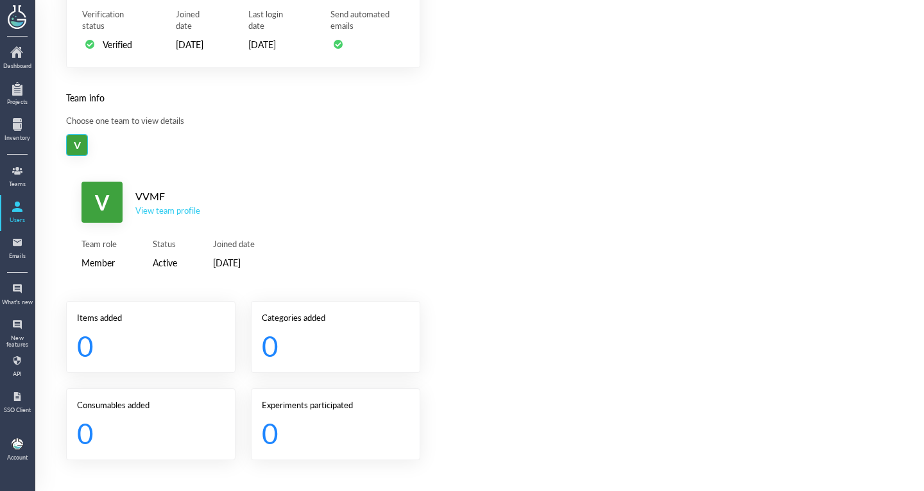
click at [179, 218] on div "V VVMF View team profile" at bounding box center [242, 202] width 323 height 41
click at [185, 216] on div "V VVMF View team profile" at bounding box center [242, 202] width 323 height 41
click at [186, 214] on div "View team profile" at bounding box center [167, 211] width 65 height 12
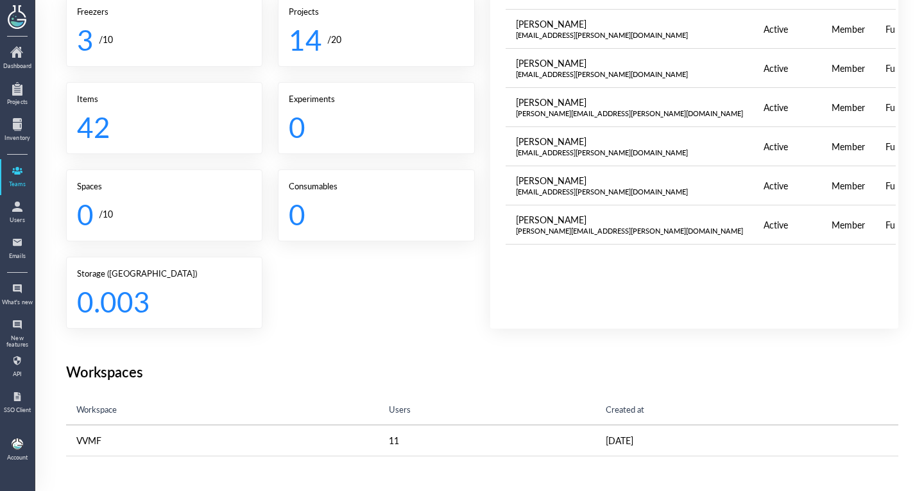
scroll to position [337, 0]
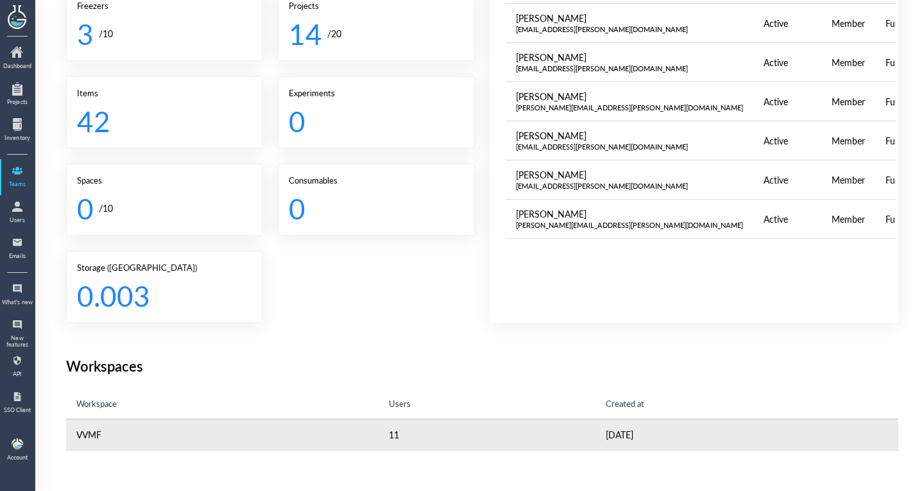
click at [196, 434] on td "VVMF" at bounding box center [222, 434] width 312 height 31
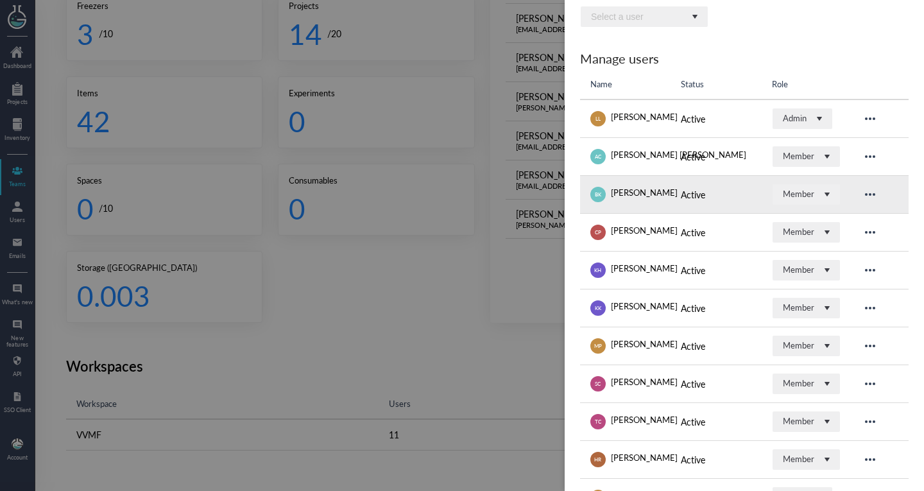
scroll to position [162, 0]
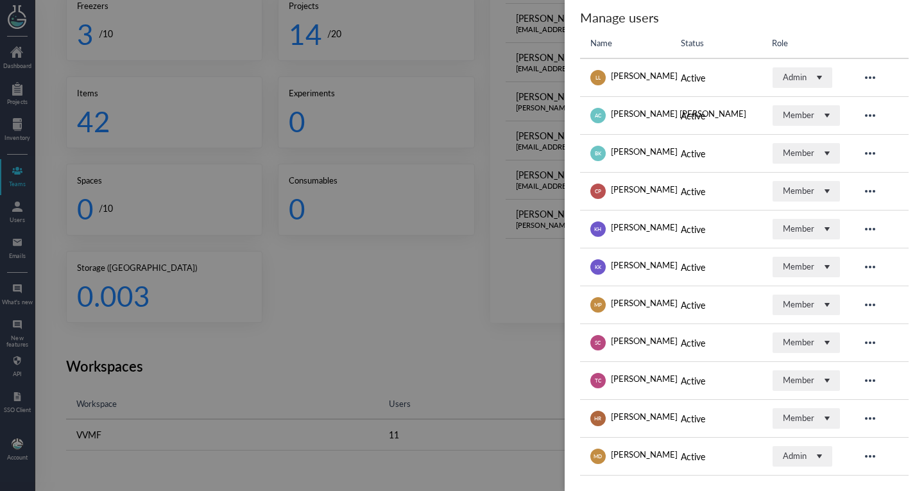
click at [449, 414] on div at bounding box center [462, 245] width 924 height 491
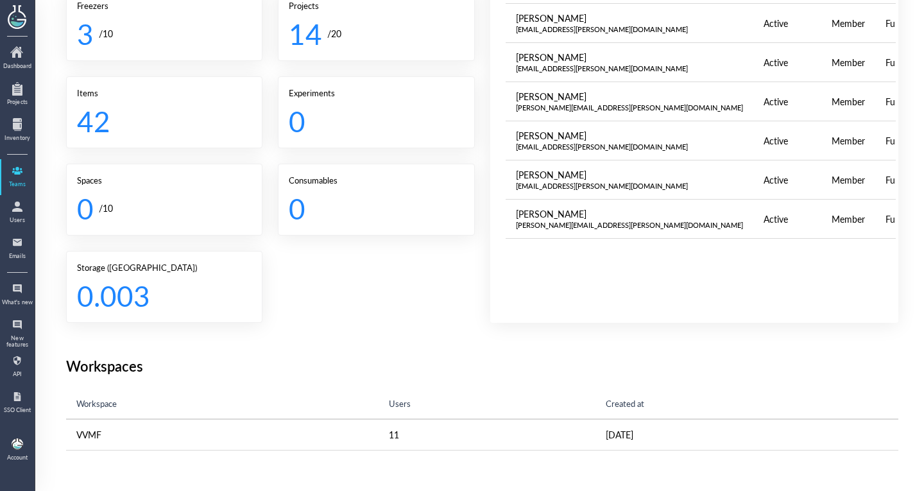
scroll to position [0, 0]
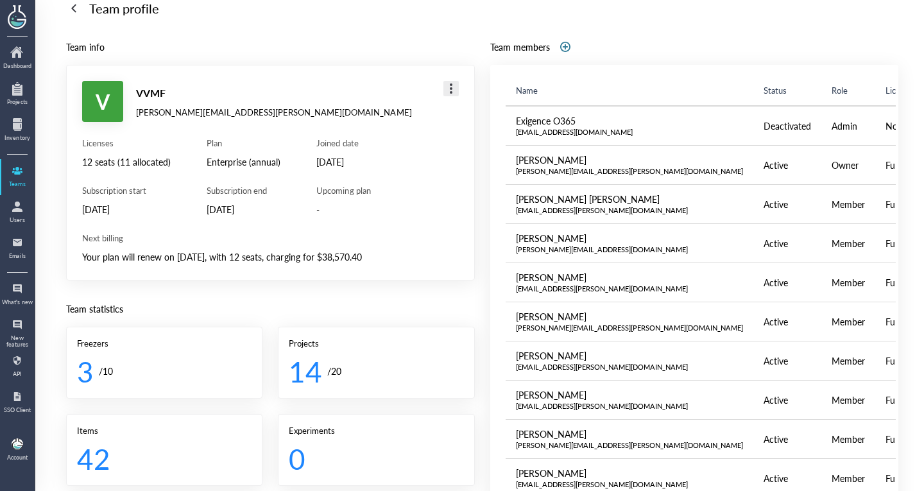
click at [444, 87] on div at bounding box center [451, 88] width 21 height 21
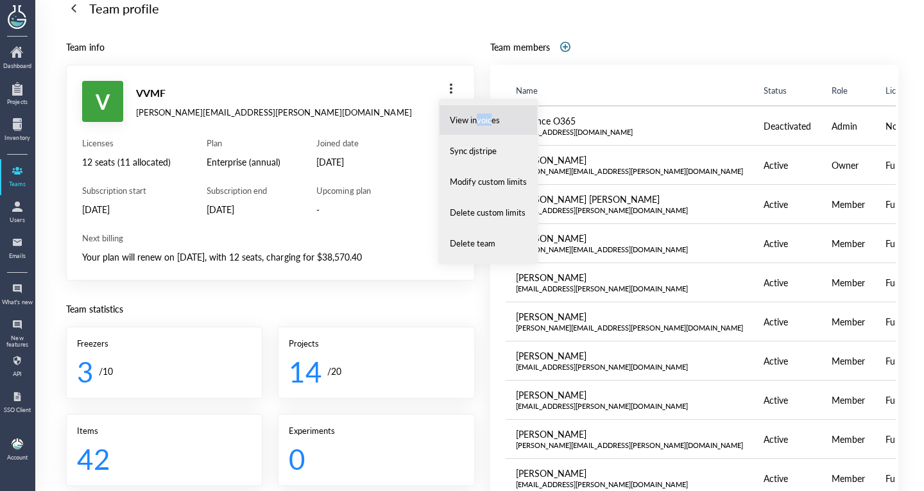
drag, startPoint x: 477, startPoint y: 115, endPoint x: 492, endPoint y: 108, distance: 16.4
click at [492, 108] on li "View invoices" at bounding box center [488, 120] width 99 height 31
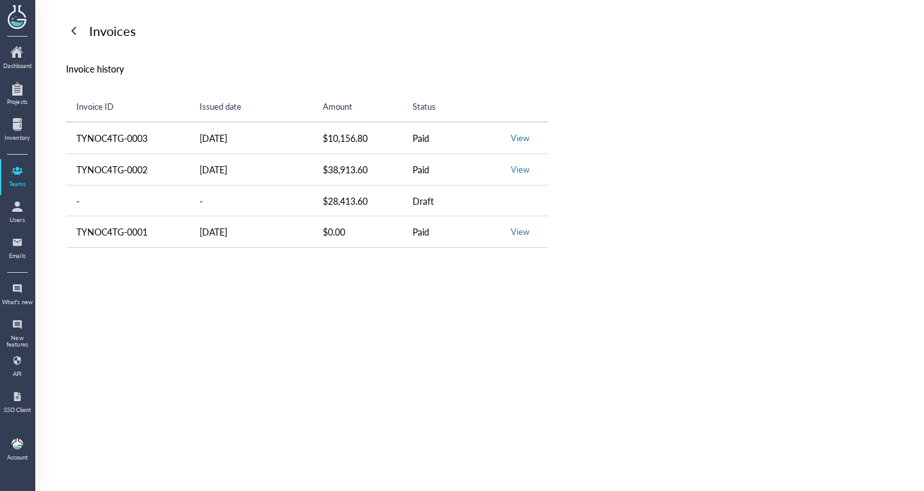
click at [70, 26] on div at bounding box center [74, 31] width 21 height 21
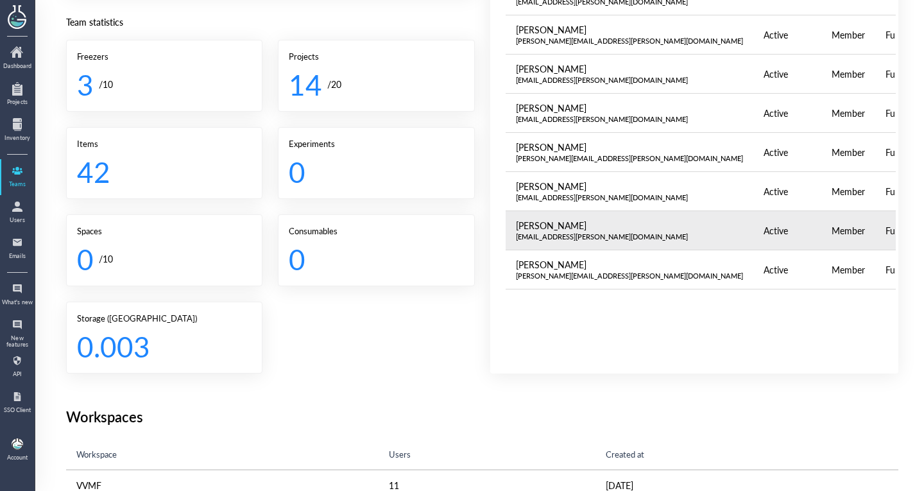
scroll to position [311, 0]
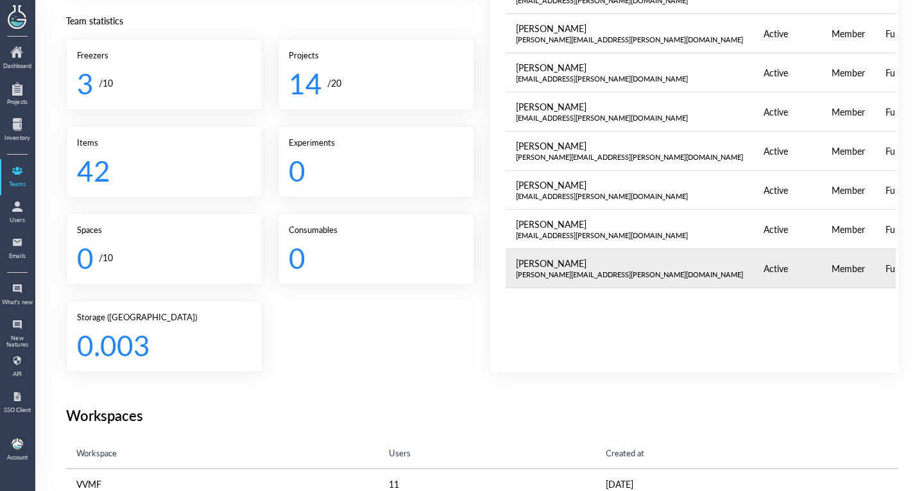
click at [531, 271] on div "[PERSON_NAME][EMAIL_ADDRESS][PERSON_NAME][DOMAIN_NAME]" at bounding box center [630, 274] width 228 height 10
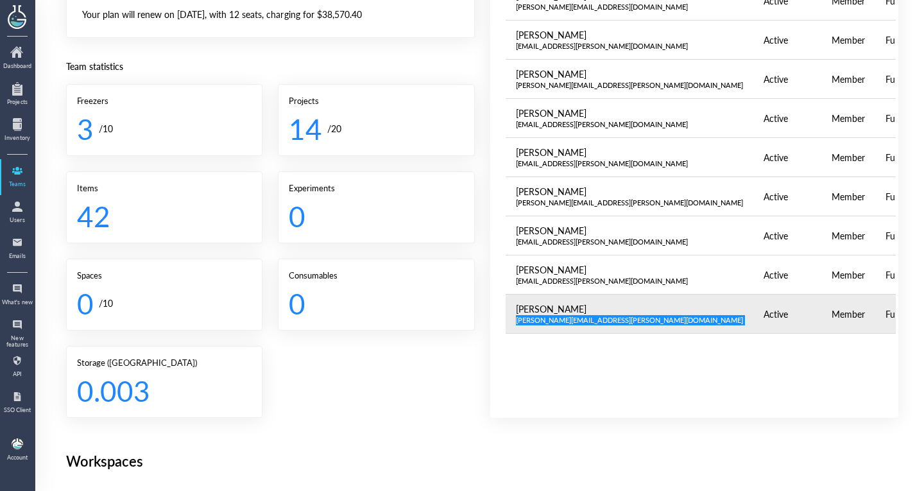
scroll to position [253, 0]
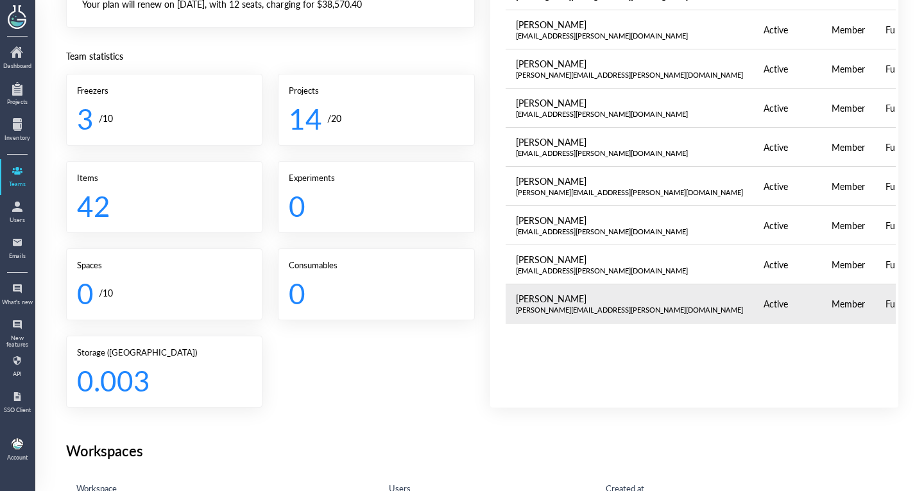
click at [923, 302] on td at bounding box center [941, 303] width 36 height 39
click at [923, 299] on div at bounding box center [941, 303] width 21 height 21
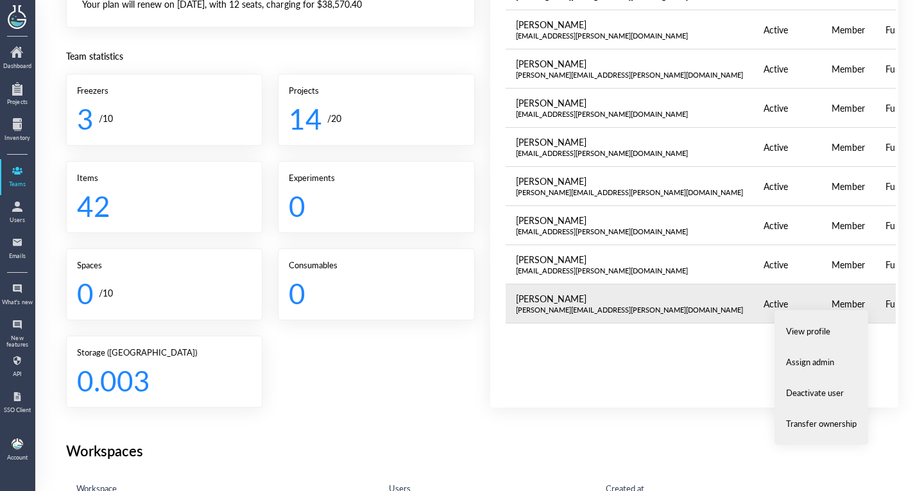
click at [923, 299] on div at bounding box center [941, 303] width 21 height 21
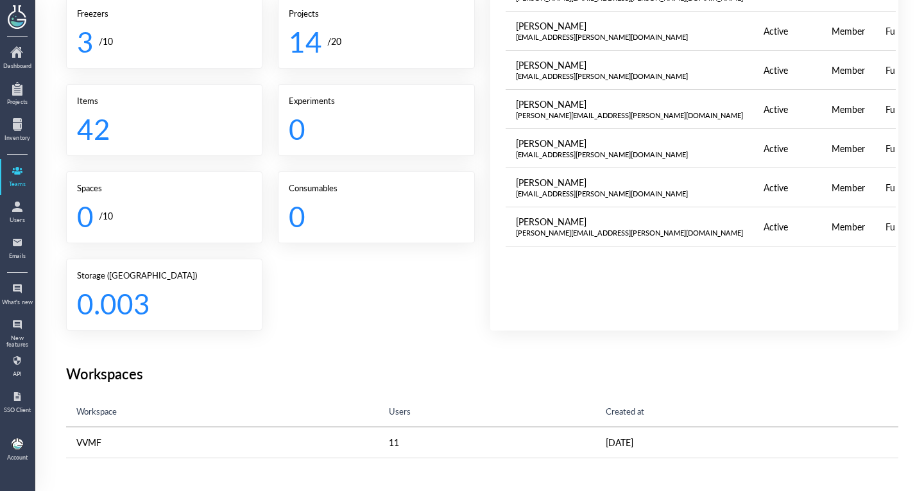
scroll to position [330, 0]
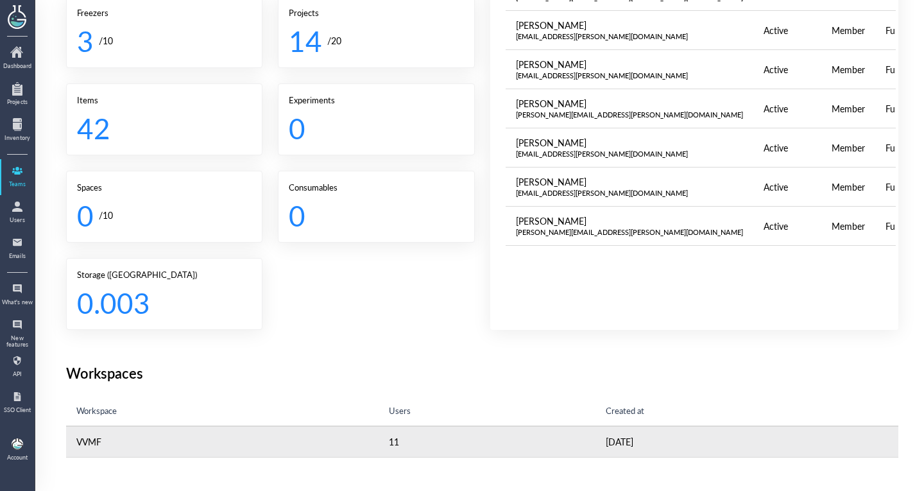
click at [238, 434] on td "VVMF" at bounding box center [222, 441] width 312 height 31
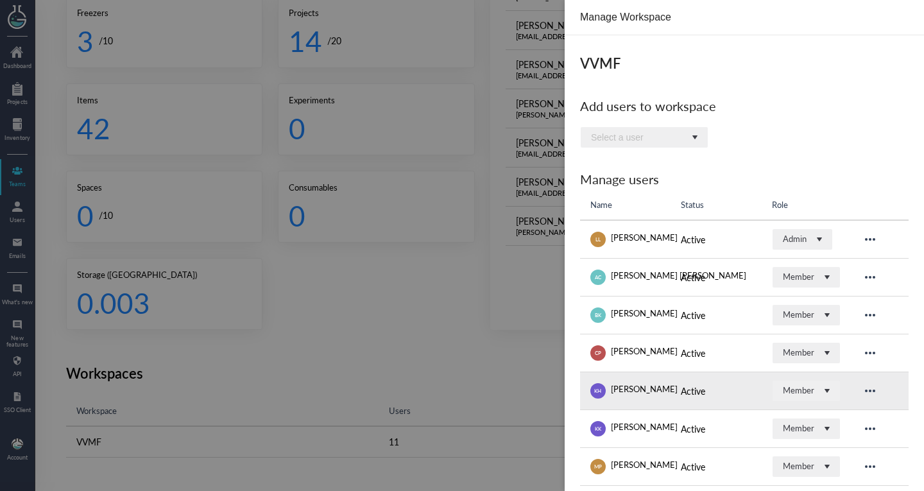
scroll to position [162, 0]
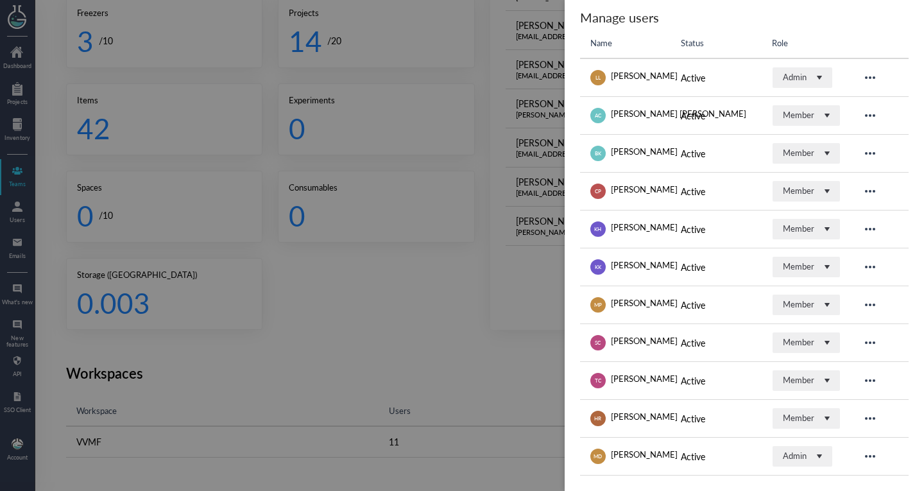
click at [463, 379] on div at bounding box center [462, 245] width 924 height 491
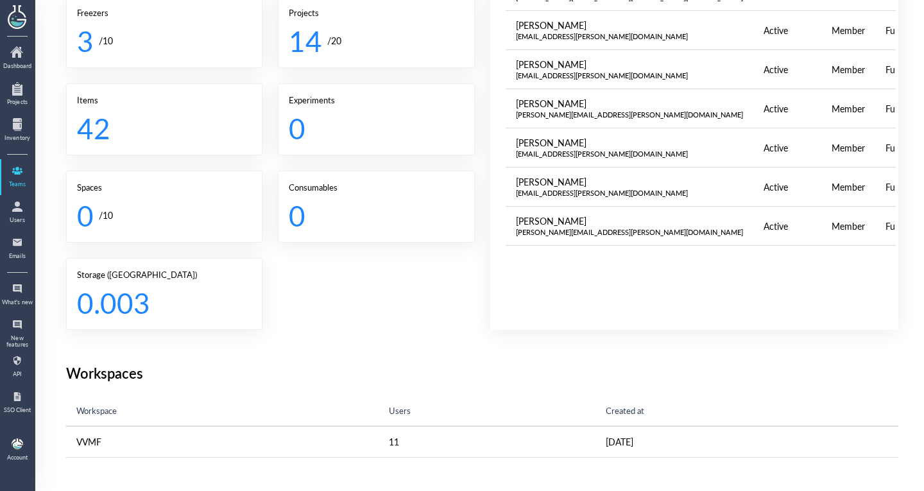
scroll to position [137, 0]
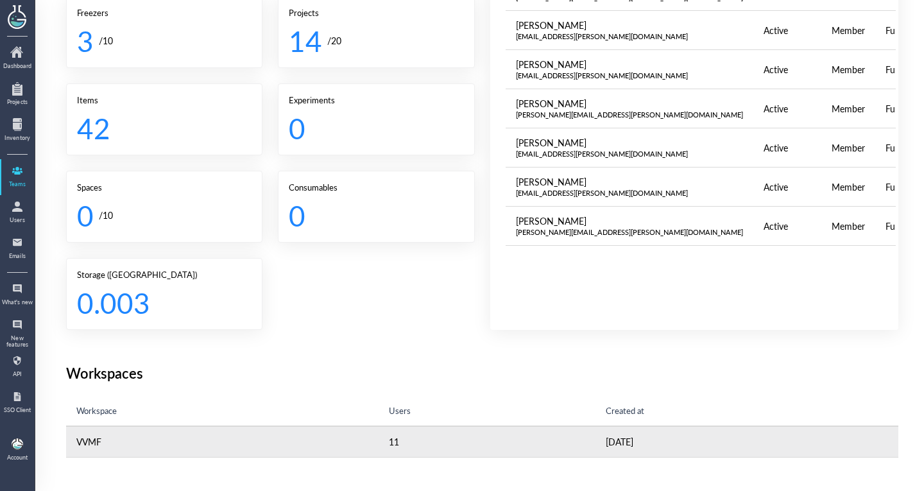
click at [486, 442] on td "11" at bounding box center [487, 441] width 217 height 31
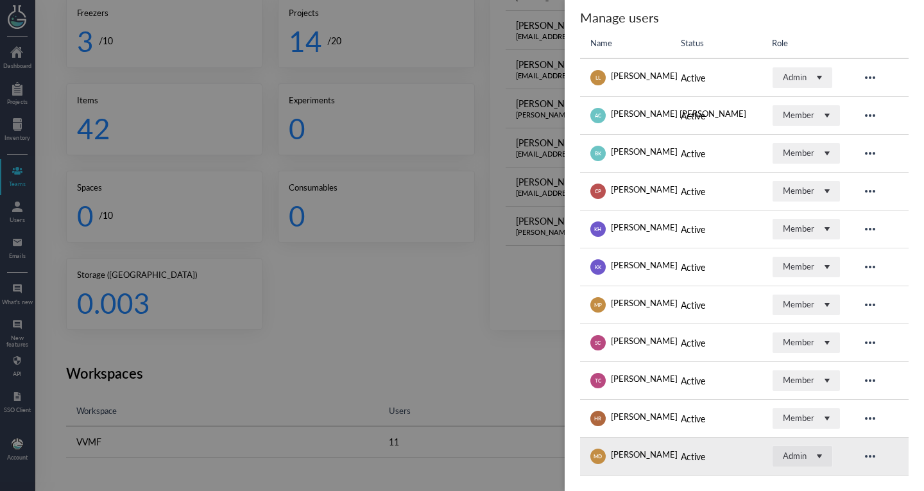
click at [783, 459] on div "Admin" at bounding box center [795, 456] width 24 height 12
click at [802, 432] on li "Member" at bounding box center [801, 426] width 61 height 27
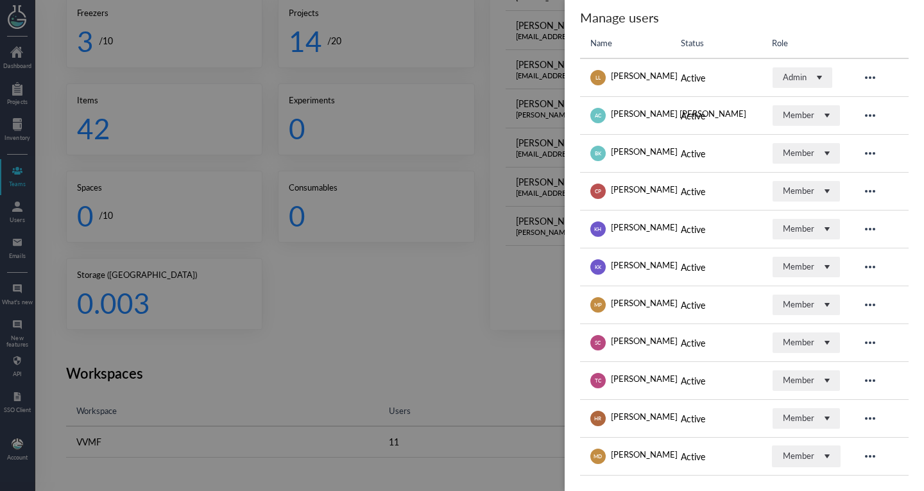
click at [509, 367] on div at bounding box center [462, 245] width 924 height 491
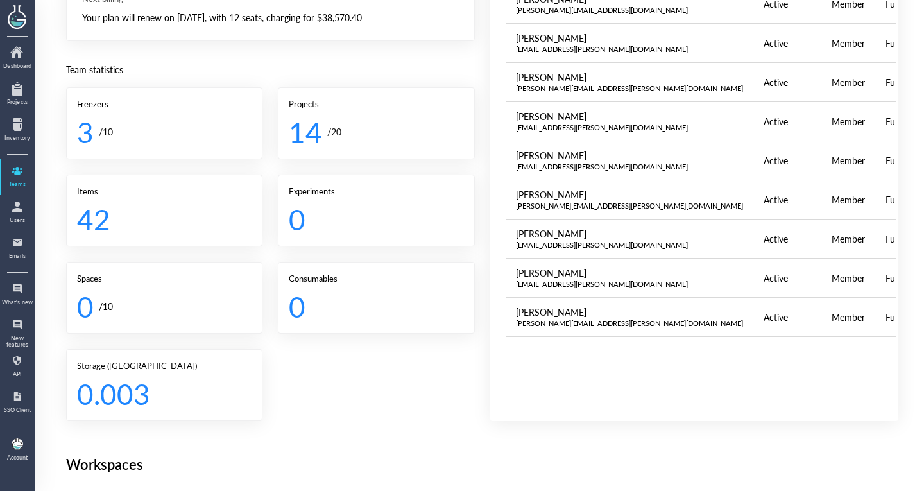
scroll to position [337, 0]
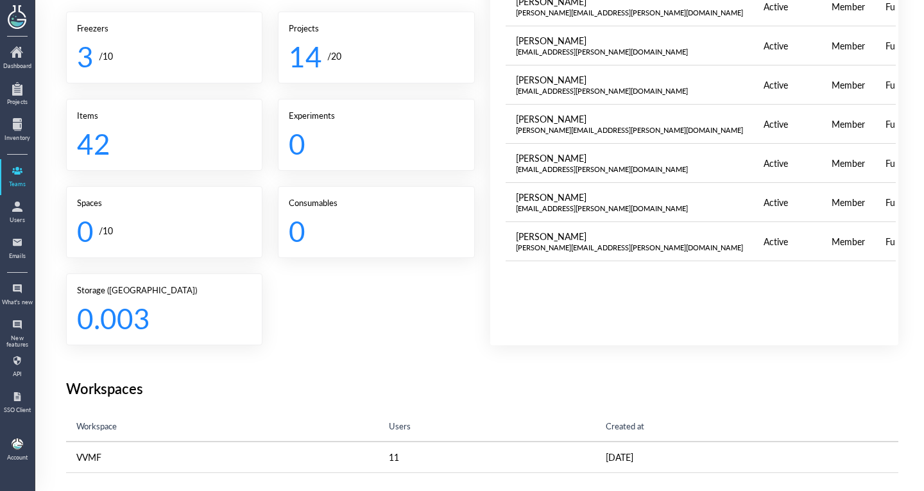
scroll to position [22, 0]
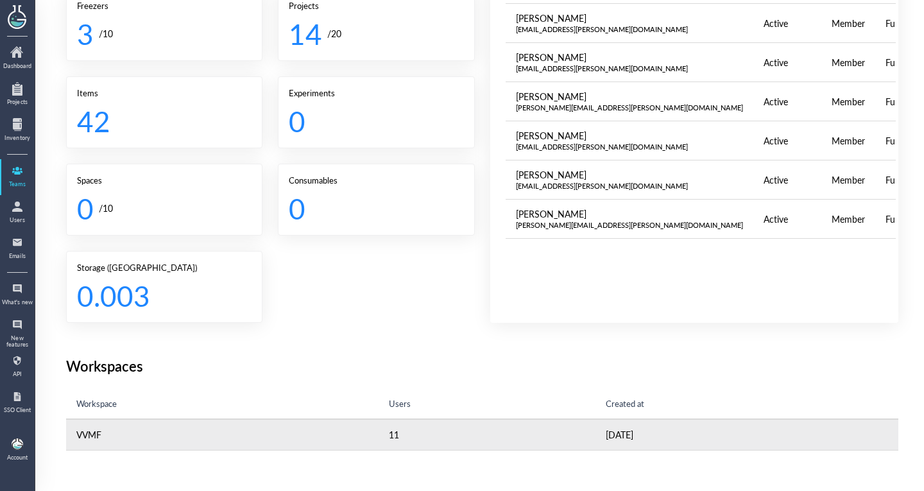
click at [398, 419] on td "11" at bounding box center [487, 434] width 217 height 31
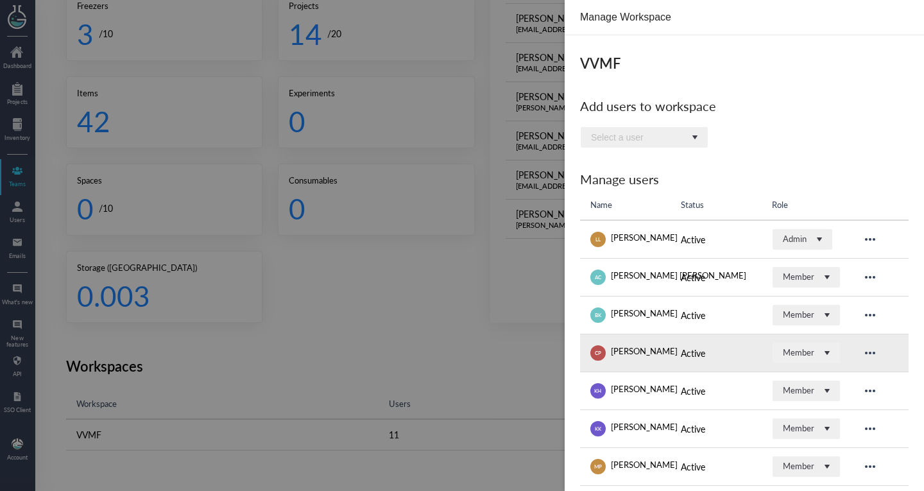
scroll to position [162, 0]
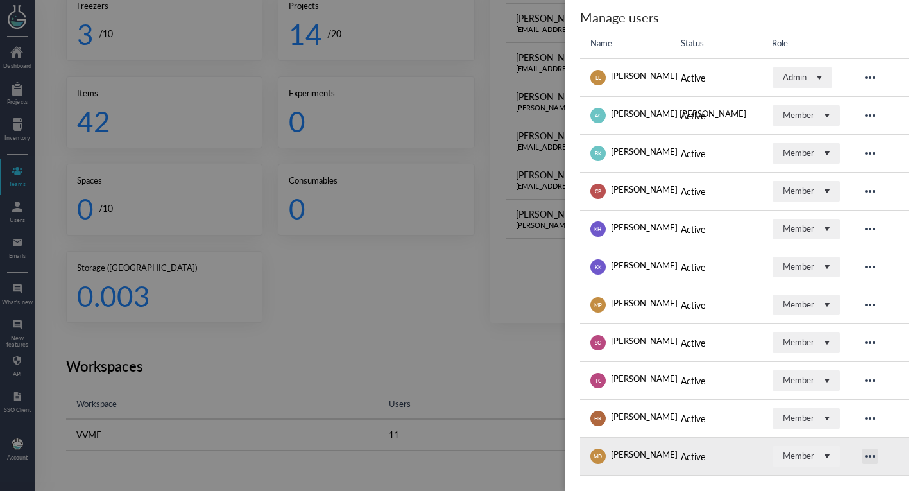
click at [862, 459] on icon at bounding box center [869, 455] width 15 height 15
click at [730, 459] on div "Active" at bounding box center [716, 455] width 70 height 15
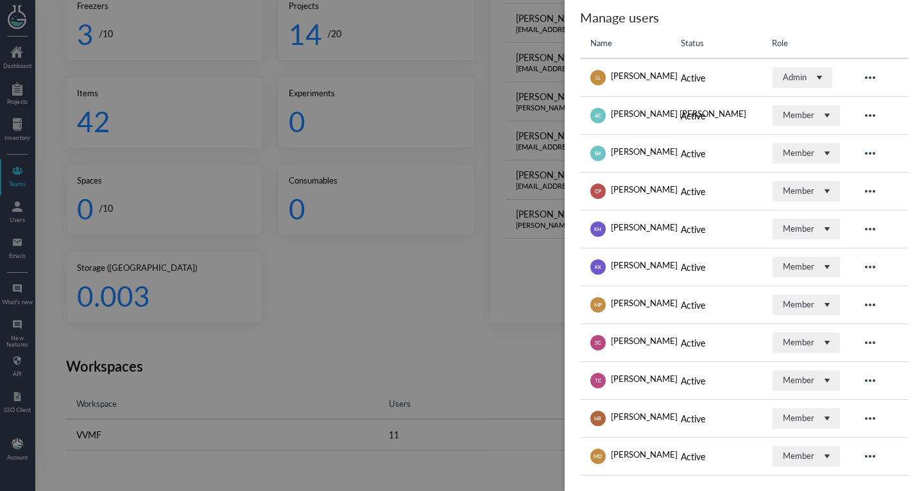
click at [423, 291] on div at bounding box center [462, 245] width 924 height 491
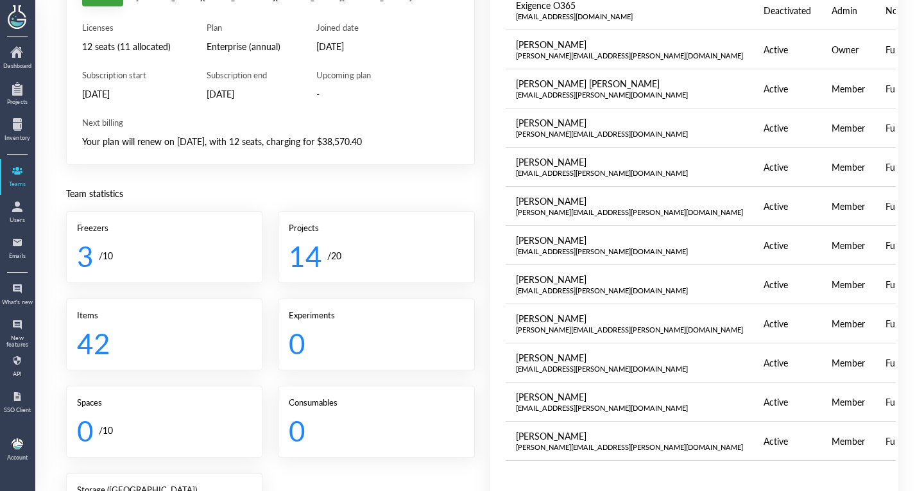
scroll to position [117, 0]
